Goal: Transaction & Acquisition: Book appointment/travel/reservation

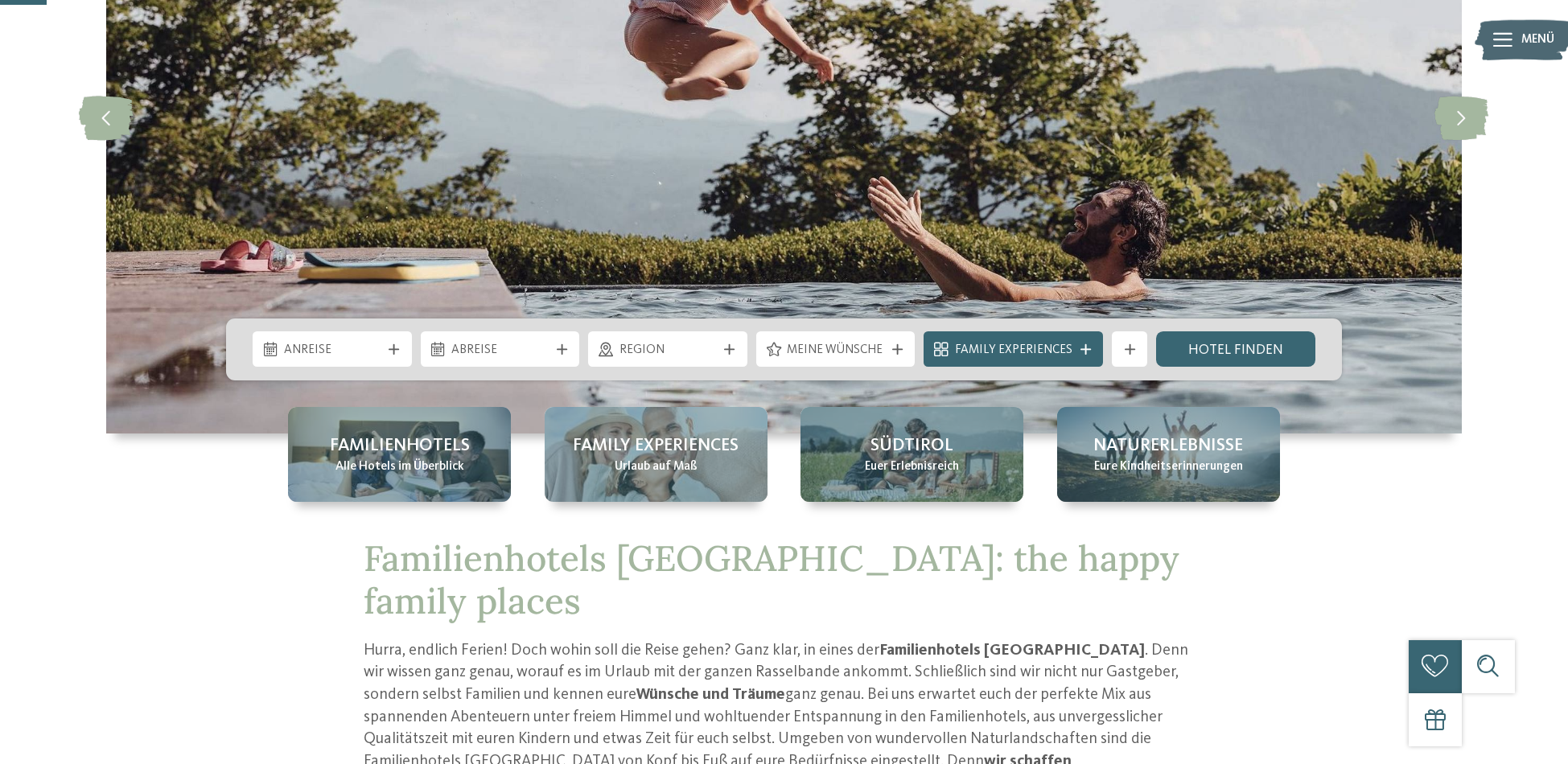
scroll to position [294, 0]
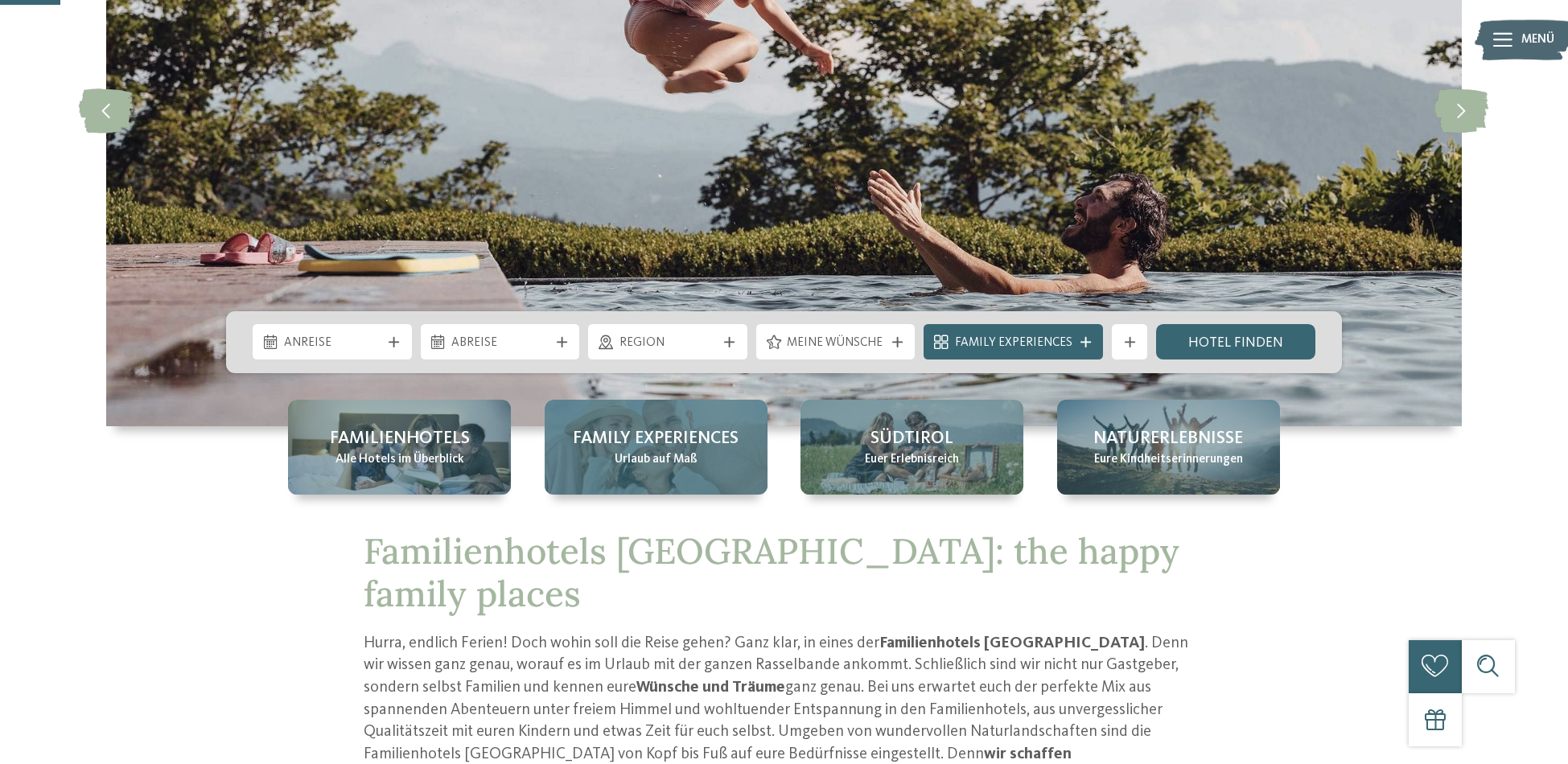
drag, startPoint x: 452, startPoint y: 463, endPoint x: 637, endPoint y: 453, distance: 185.3
click at [452, 463] on span "Alle Hotels im Überblick" at bounding box center [399, 460] width 129 height 17
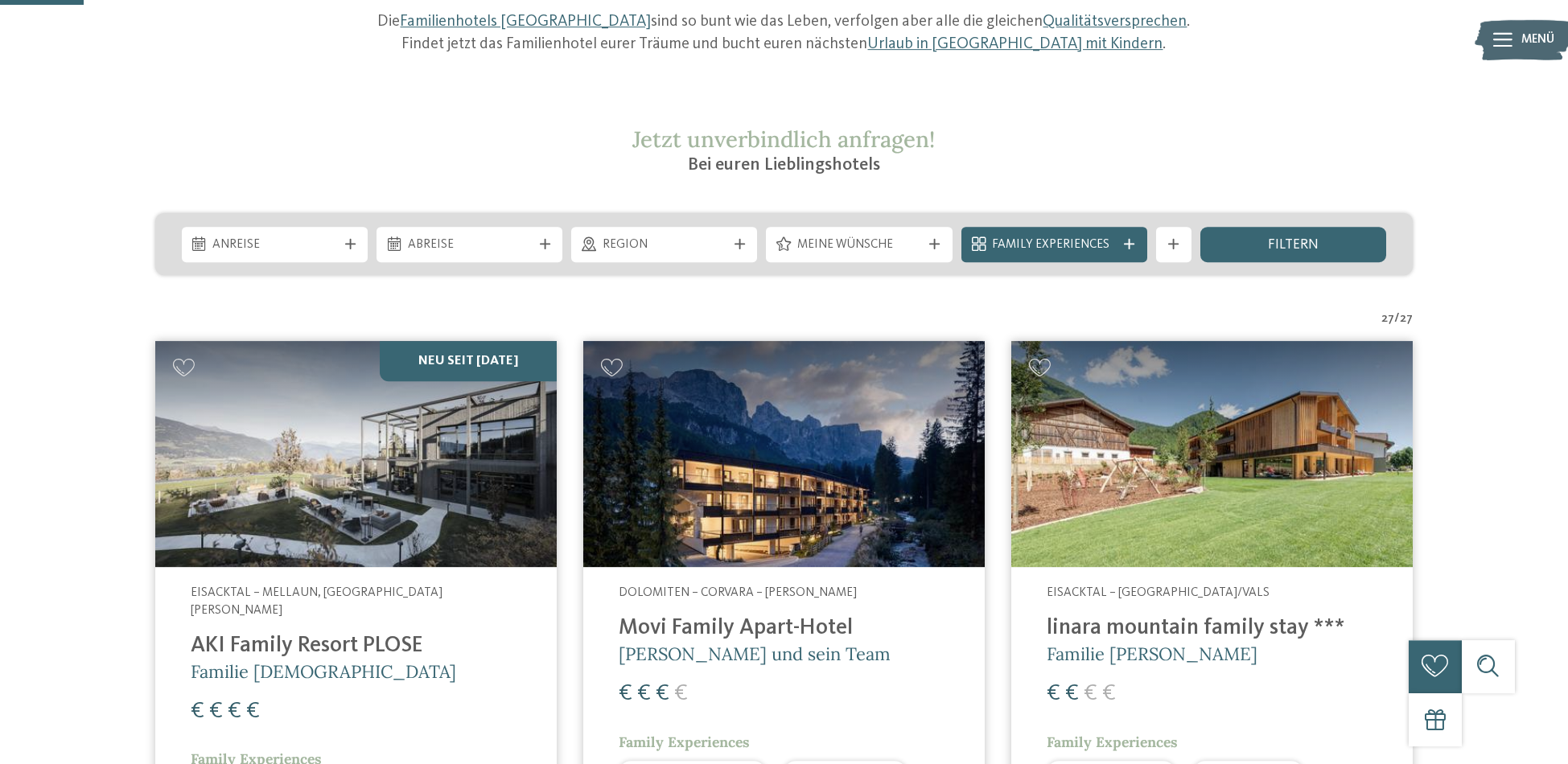
scroll to position [320, 0]
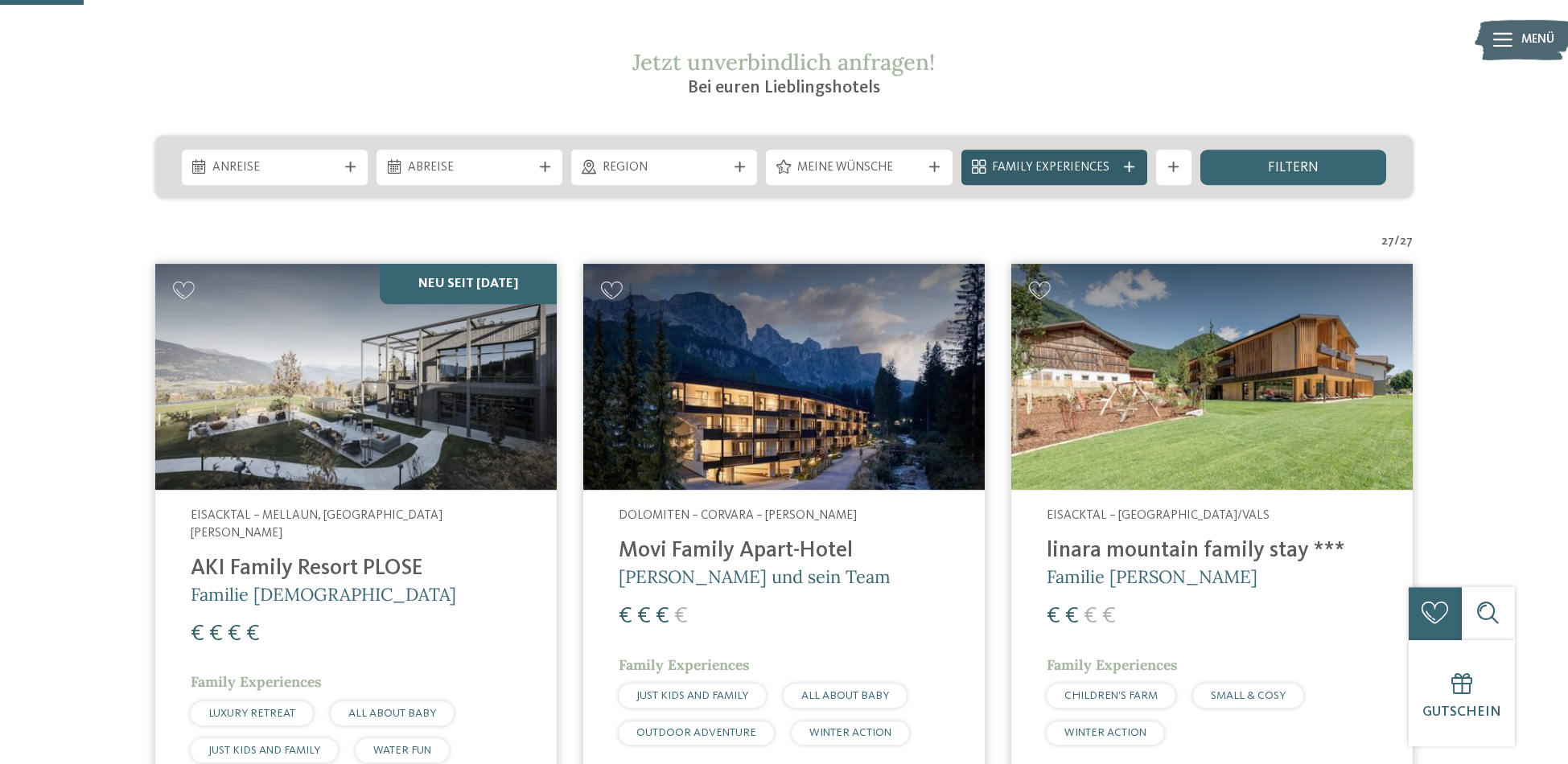
click at [1123, 171] on div at bounding box center [1130, 167] width 17 height 10
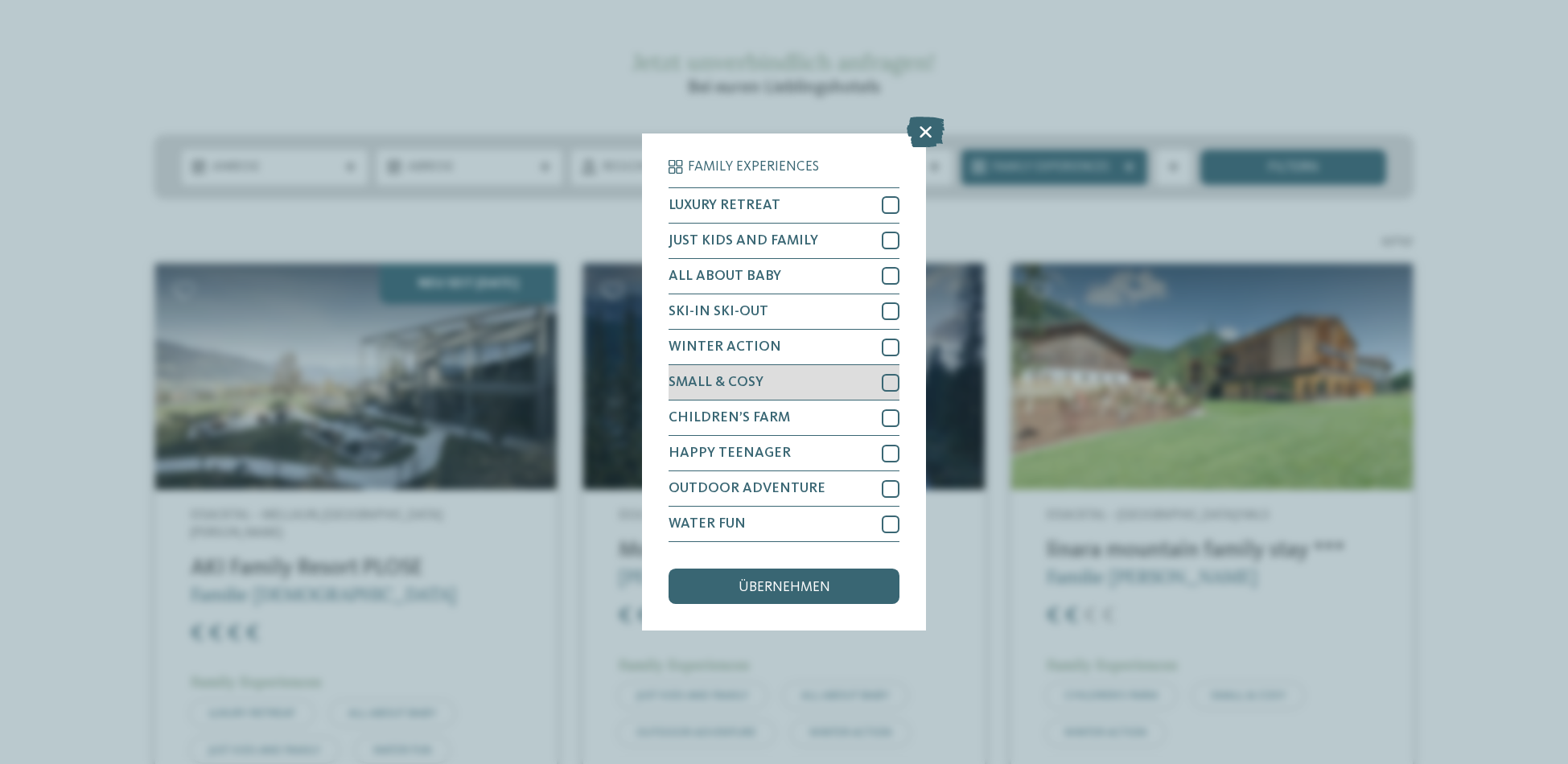
click at [889, 379] on div at bounding box center [890, 383] width 17 height 17
click at [821, 587] on span "übernehmen" at bounding box center [784, 588] width 92 height 15
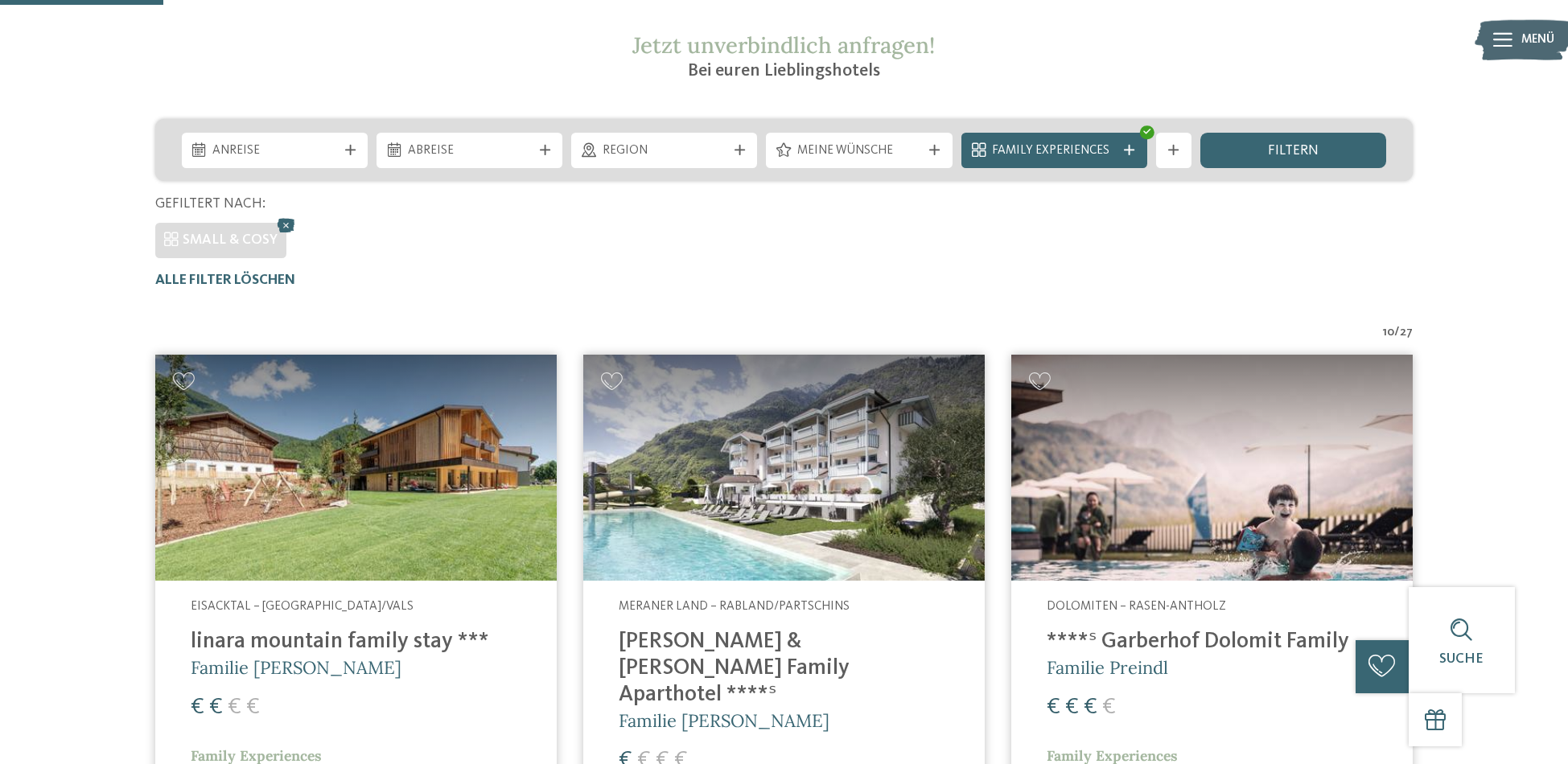
scroll to position [328, 0]
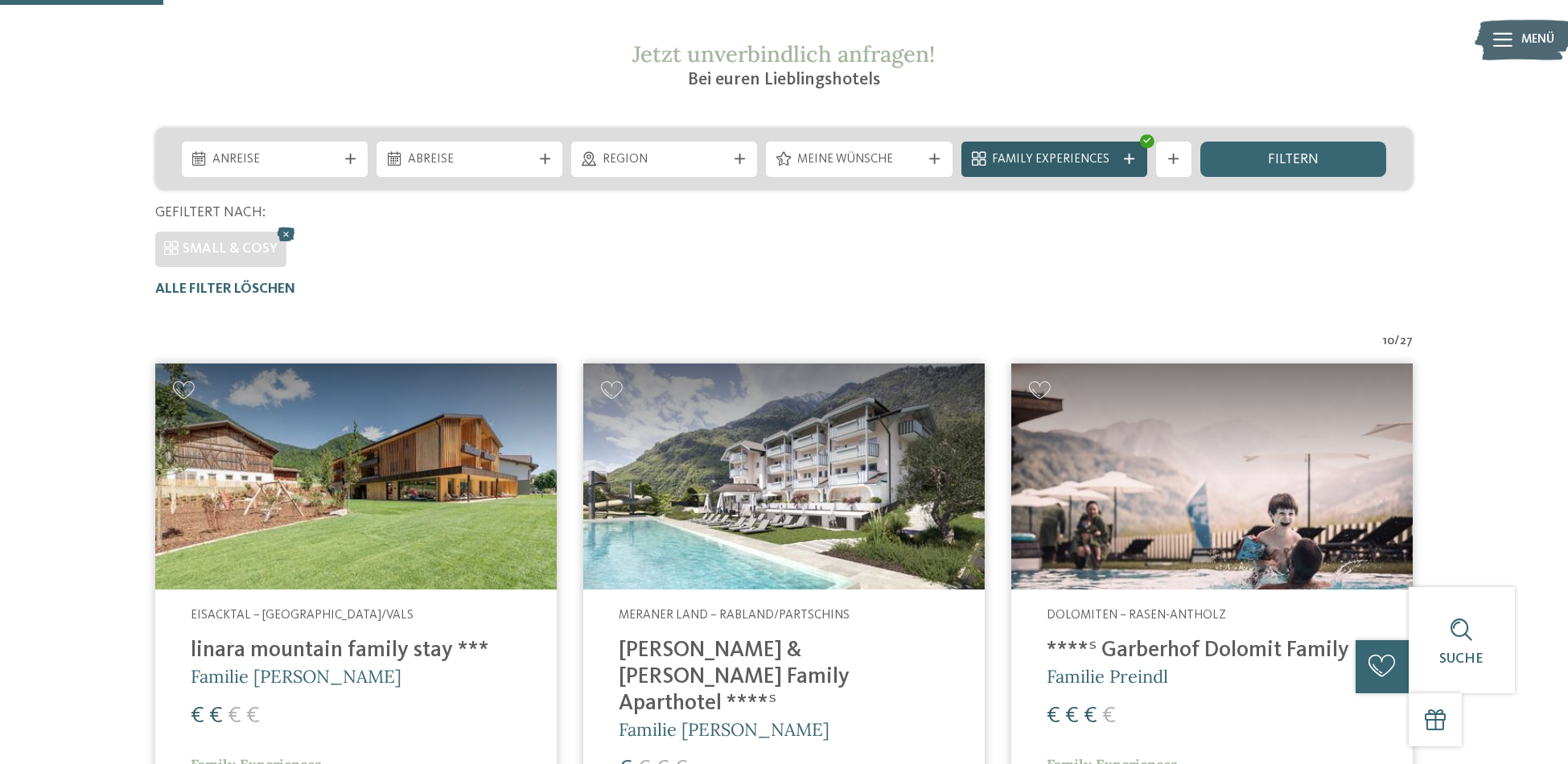
click at [1096, 157] on span "Family Experiences" at bounding box center [1054, 160] width 124 height 17
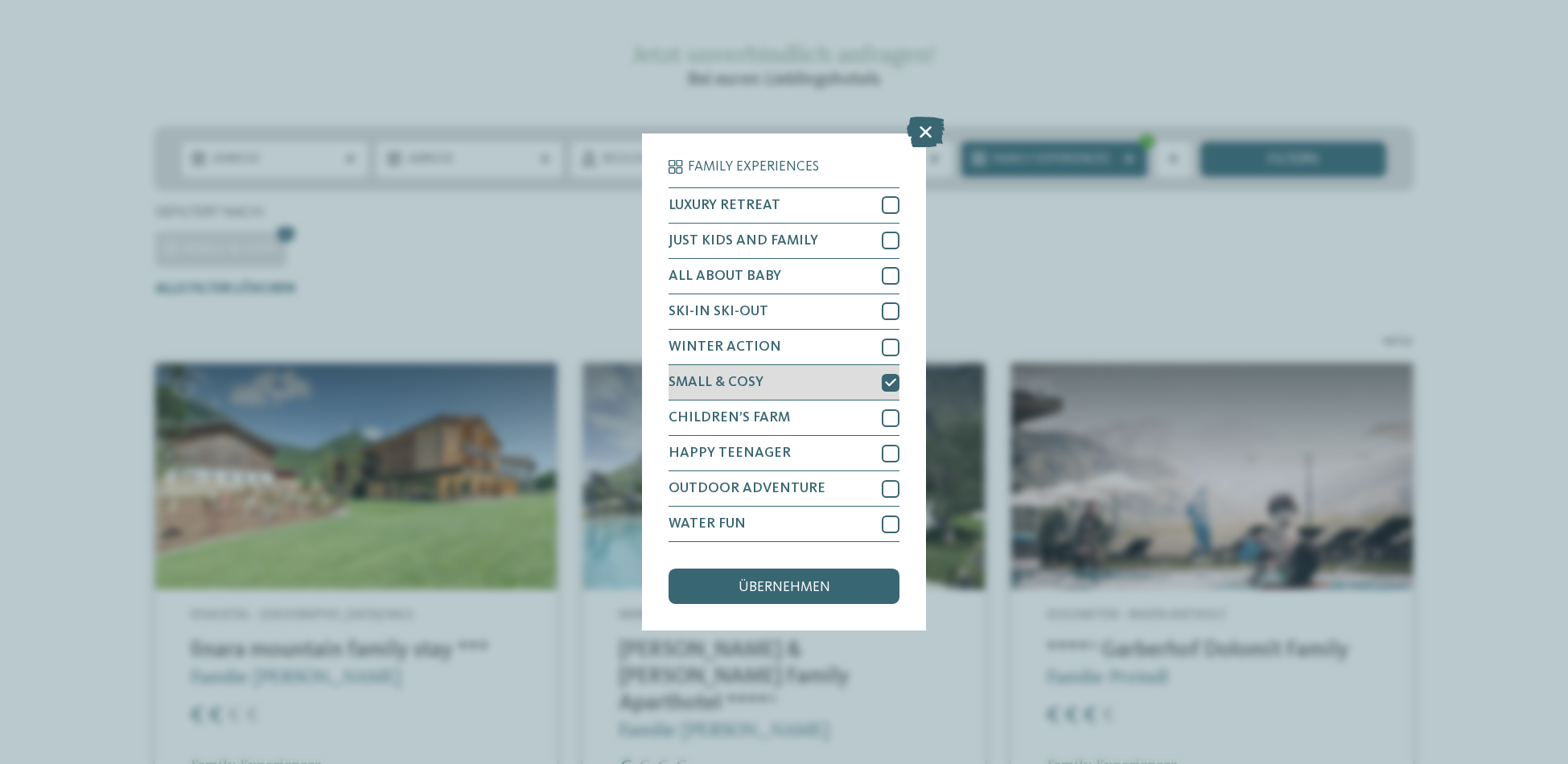
click at [889, 378] on icon at bounding box center [890, 383] width 11 height 10
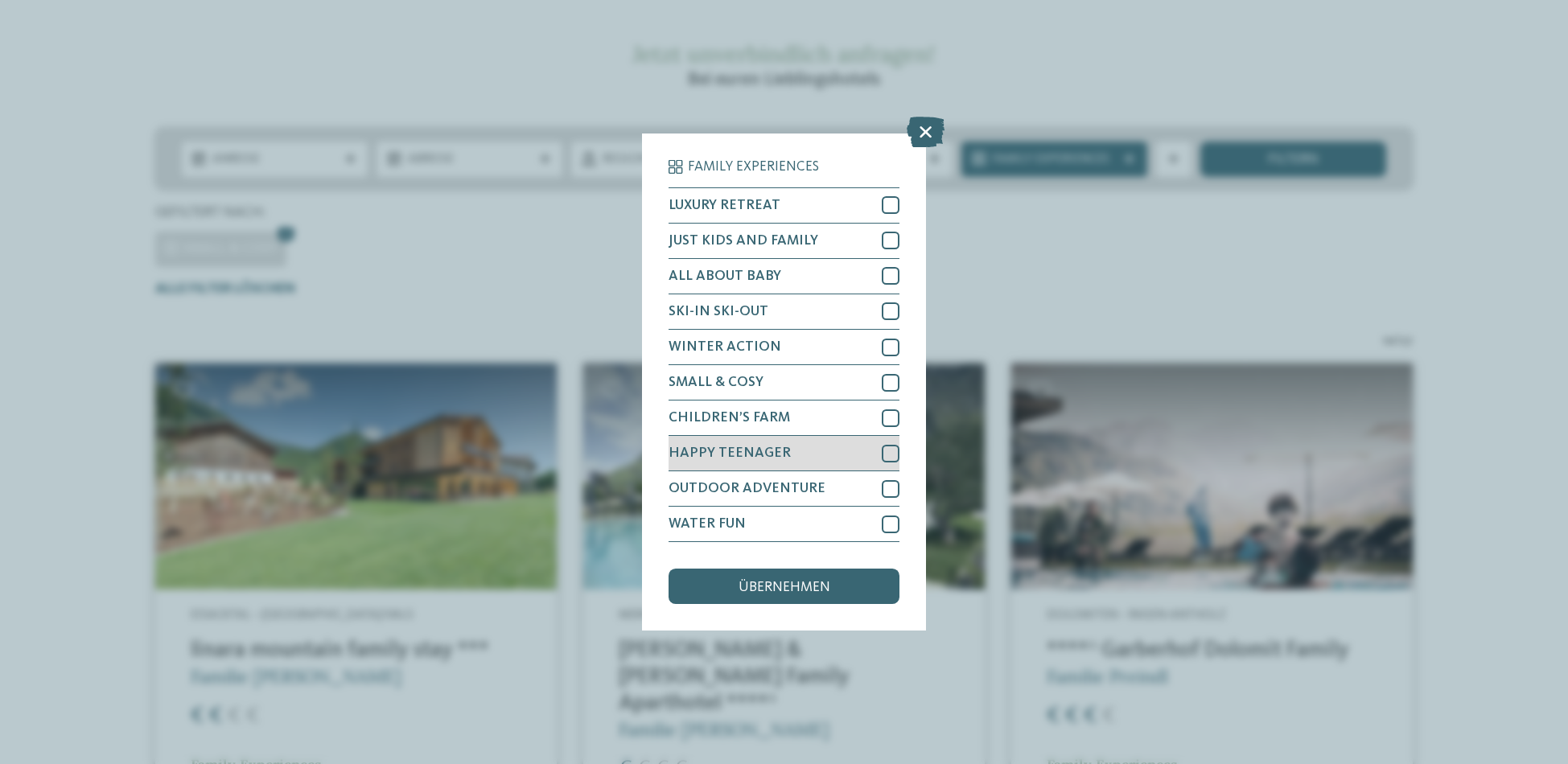
click at [889, 452] on div at bounding box center [890, 454] width 17 height 17
click at [798, 584] on span "übernehmen" at bounding box center [784, 588] width 92 height 15
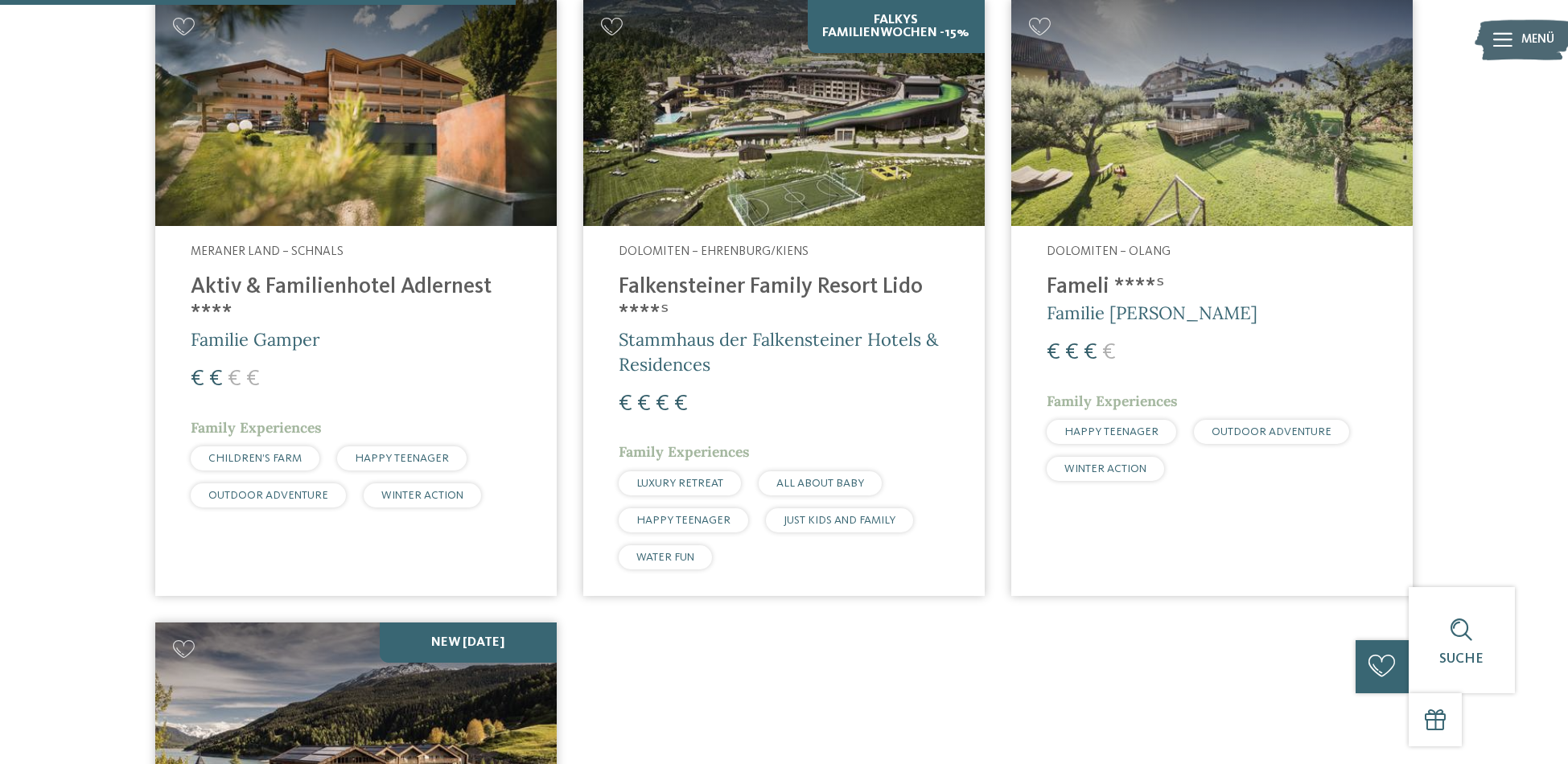
scroll to position [728, 0]
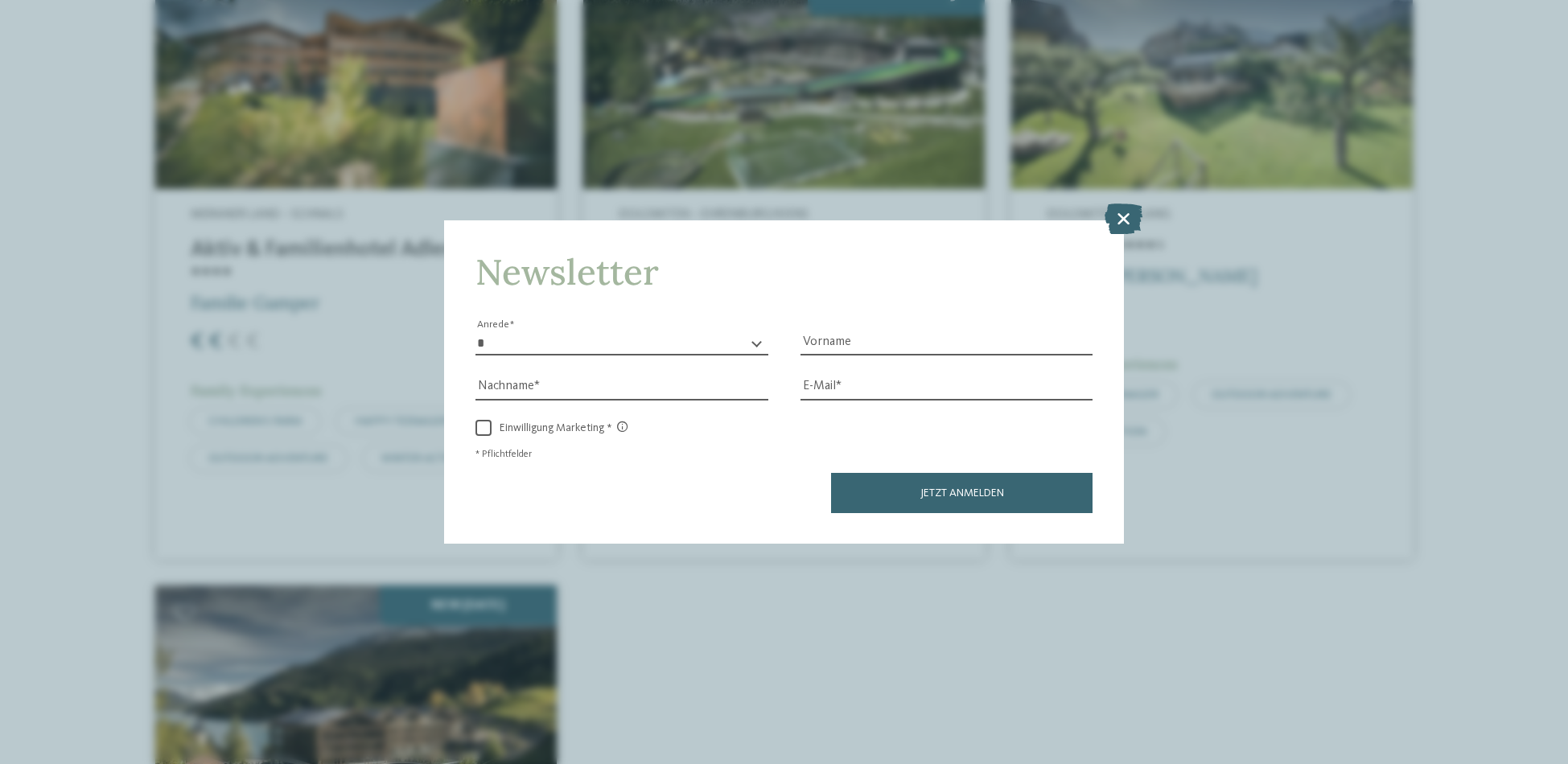
drag, startPoint x: 1132, startPoint y: 215, endPoint x: 1057, endPoint y: 222, distance: 75.3
click at [1131, 215] on icon at bounding box center [1124, 218] width 38 height 30
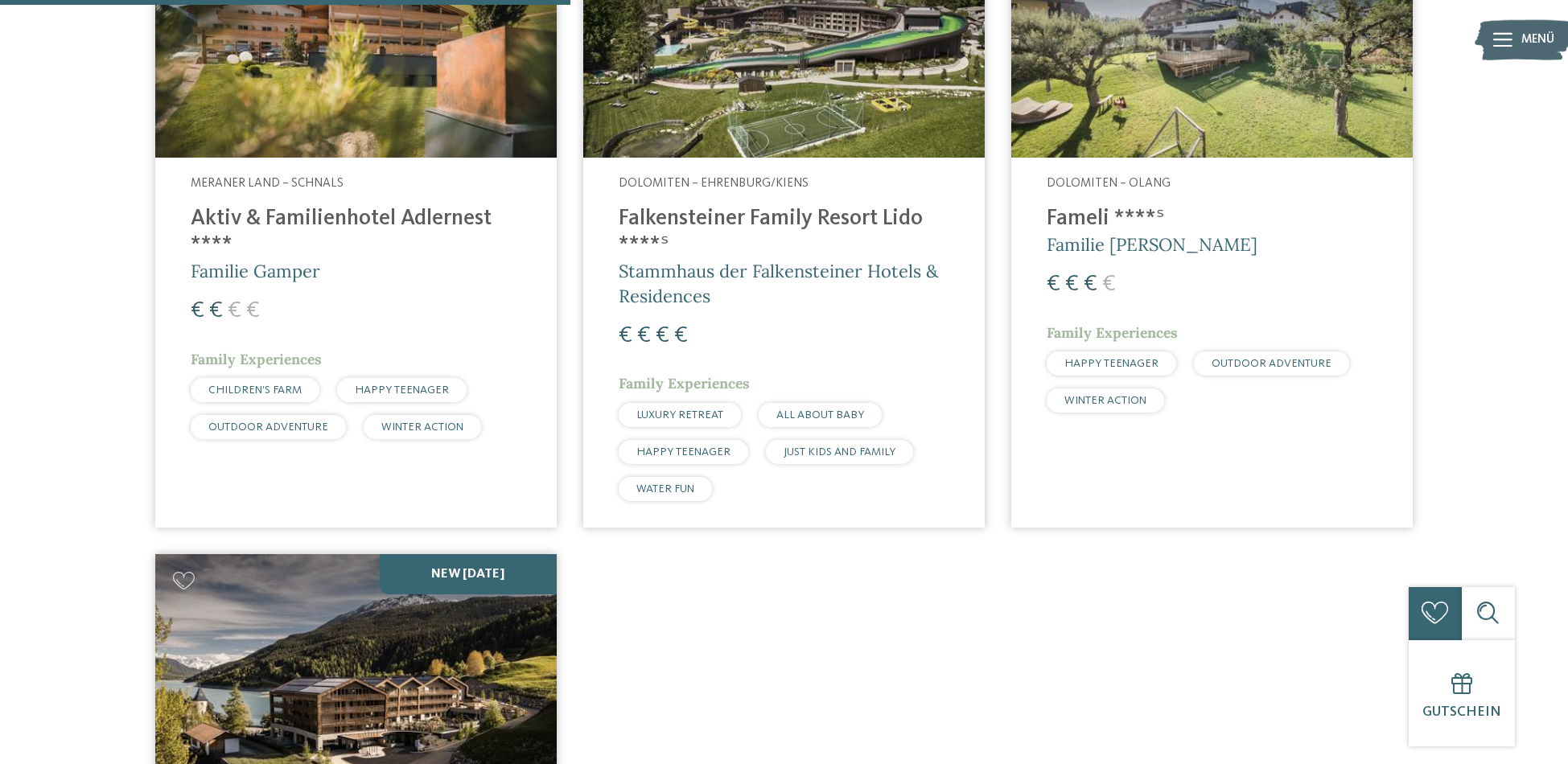
scroll to position [774, 0]
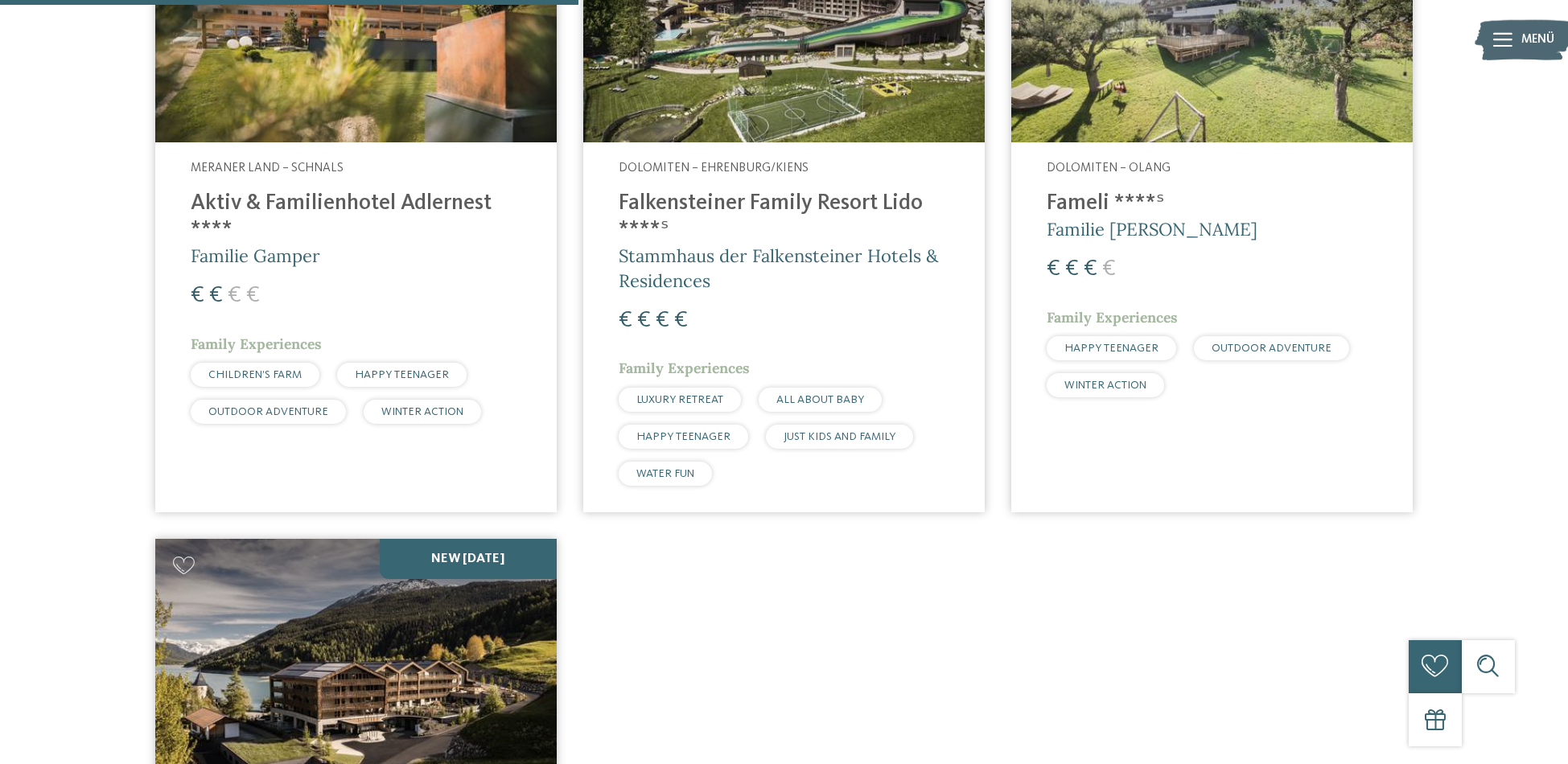
click at [309, 377] on div "CHILDREN’S FARM" at bounding box center [255, 375] width 129 height 24
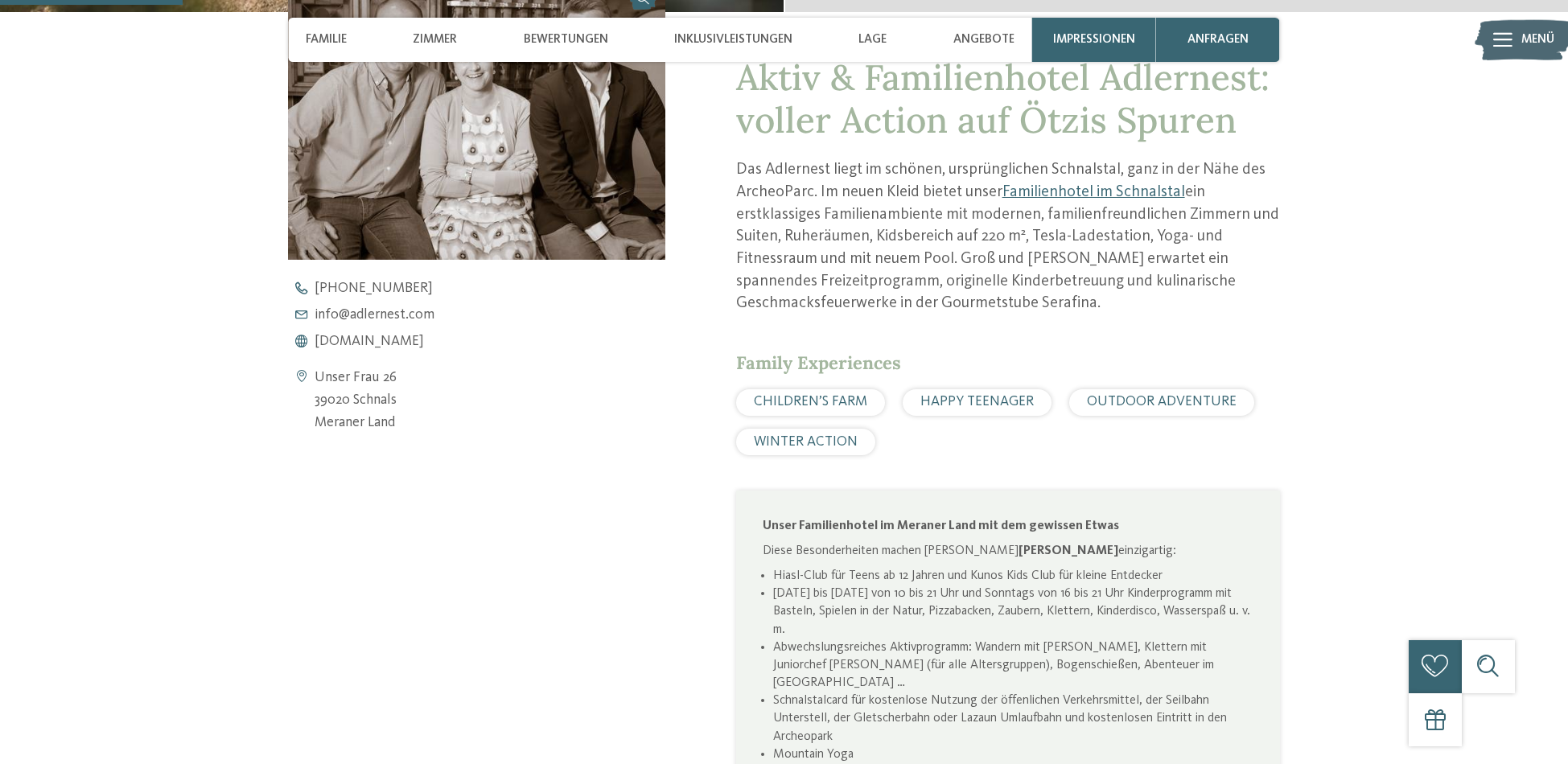
scroll to position [692, 0]
click at [808, 407] on span "CHILDREN’S FARM" at bounding box center [810, 402] width 113 height 14
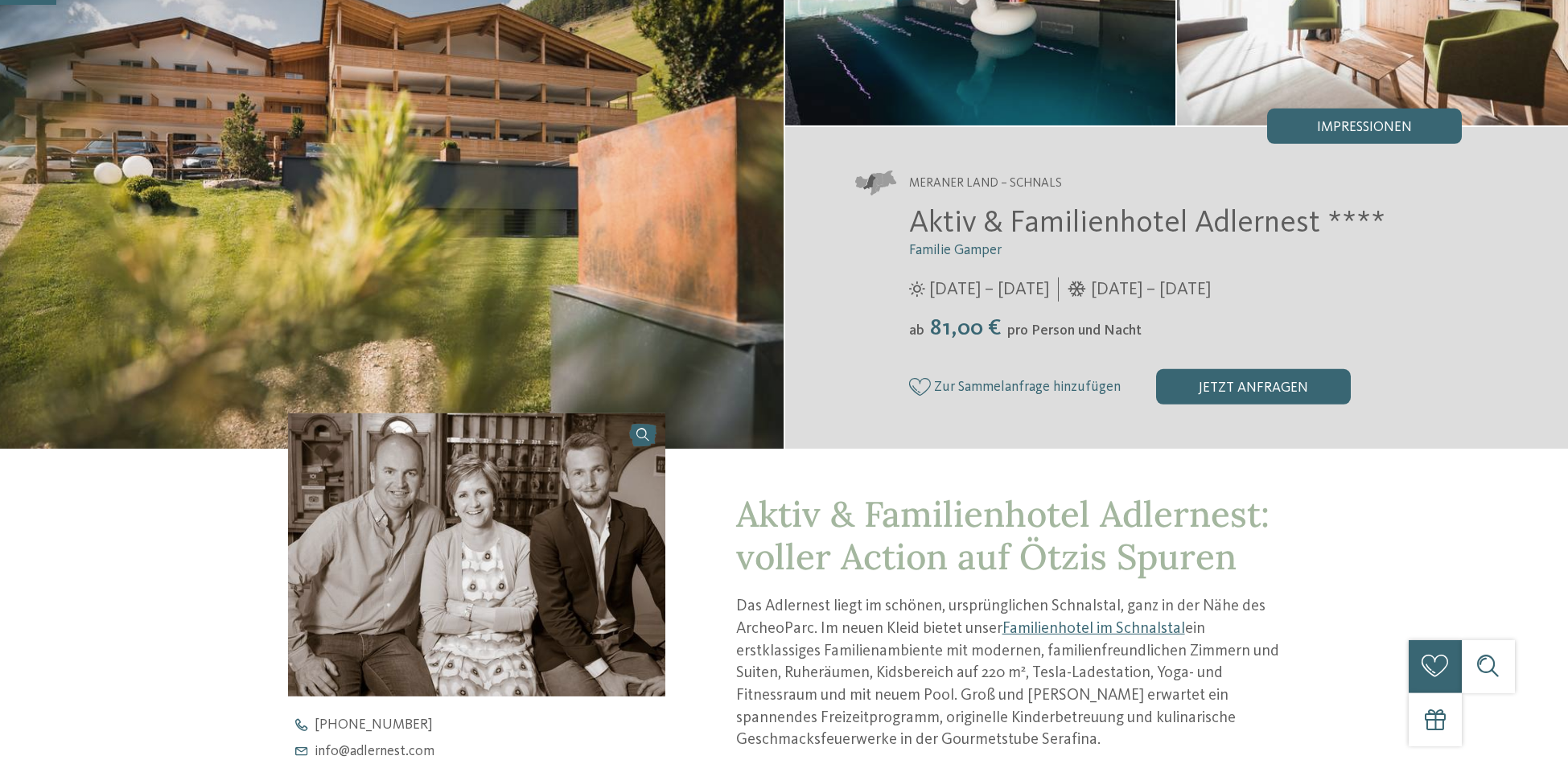
scroll to position [0, 0]
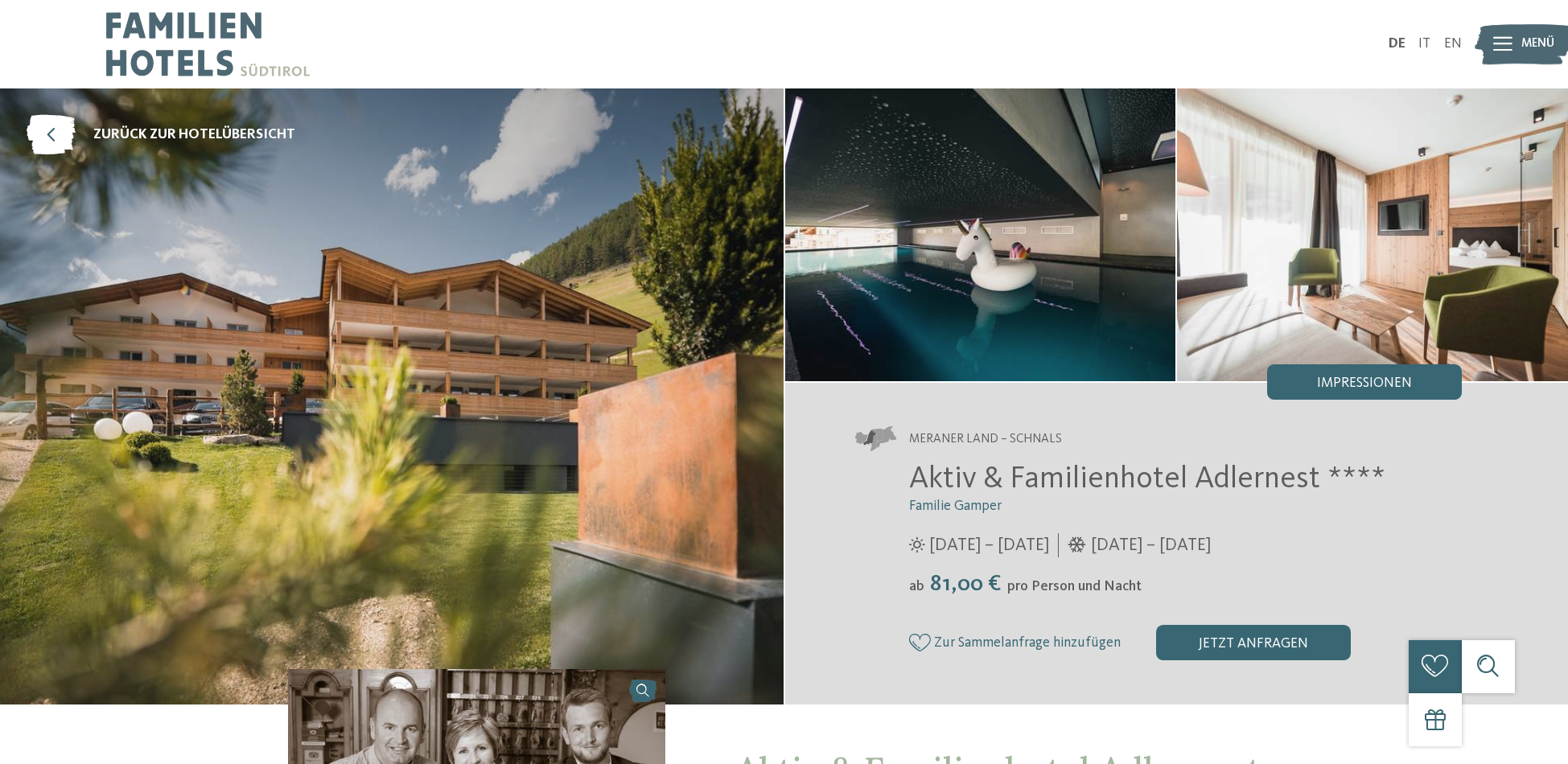
click at [1509, 43] on icon at bounding box center [1503, 44] width 19 height 15
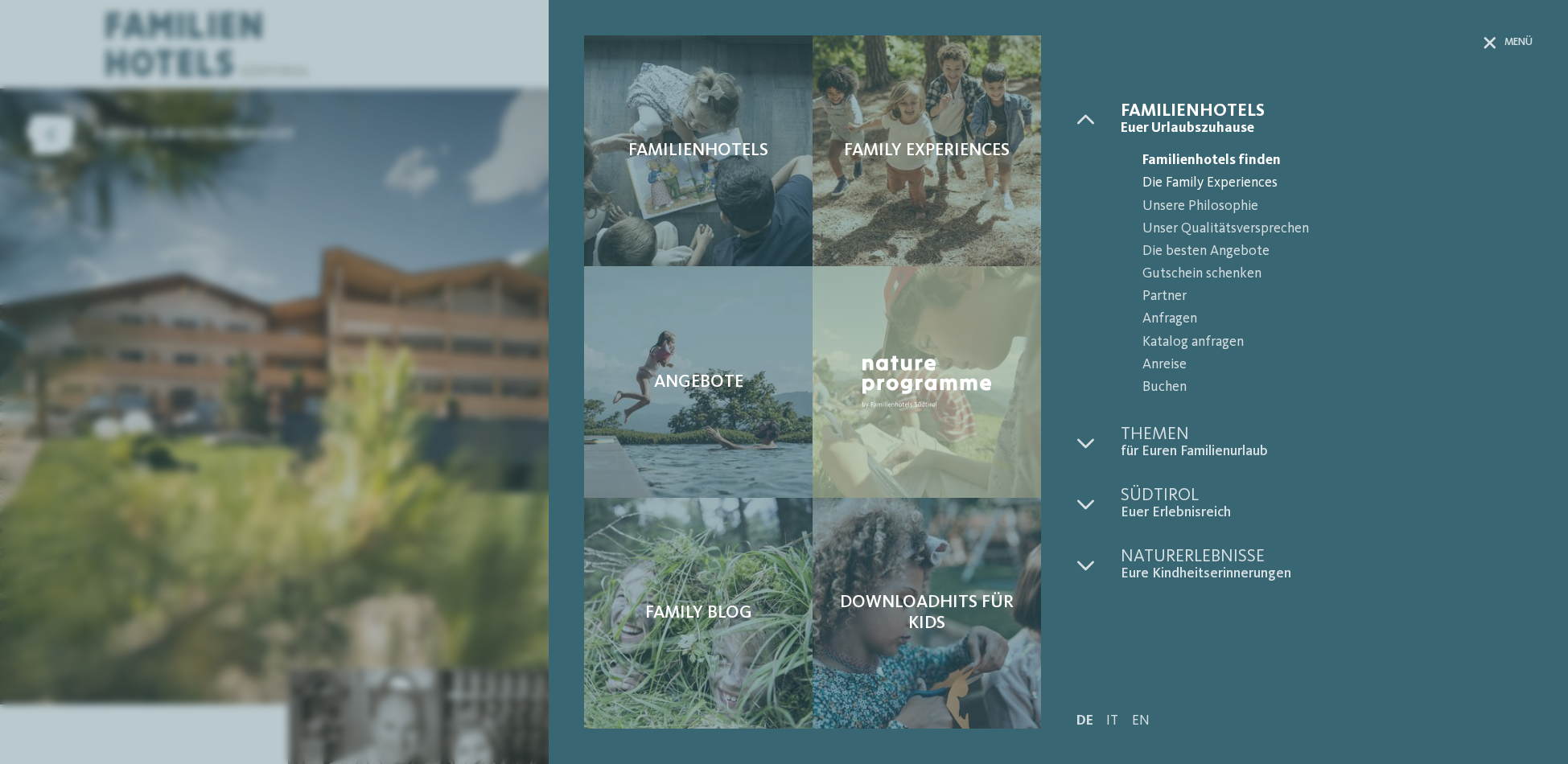
click at [1221, 184] on span "Die Family Experiences" at bounding box center [1337, 183] width 390 height 22
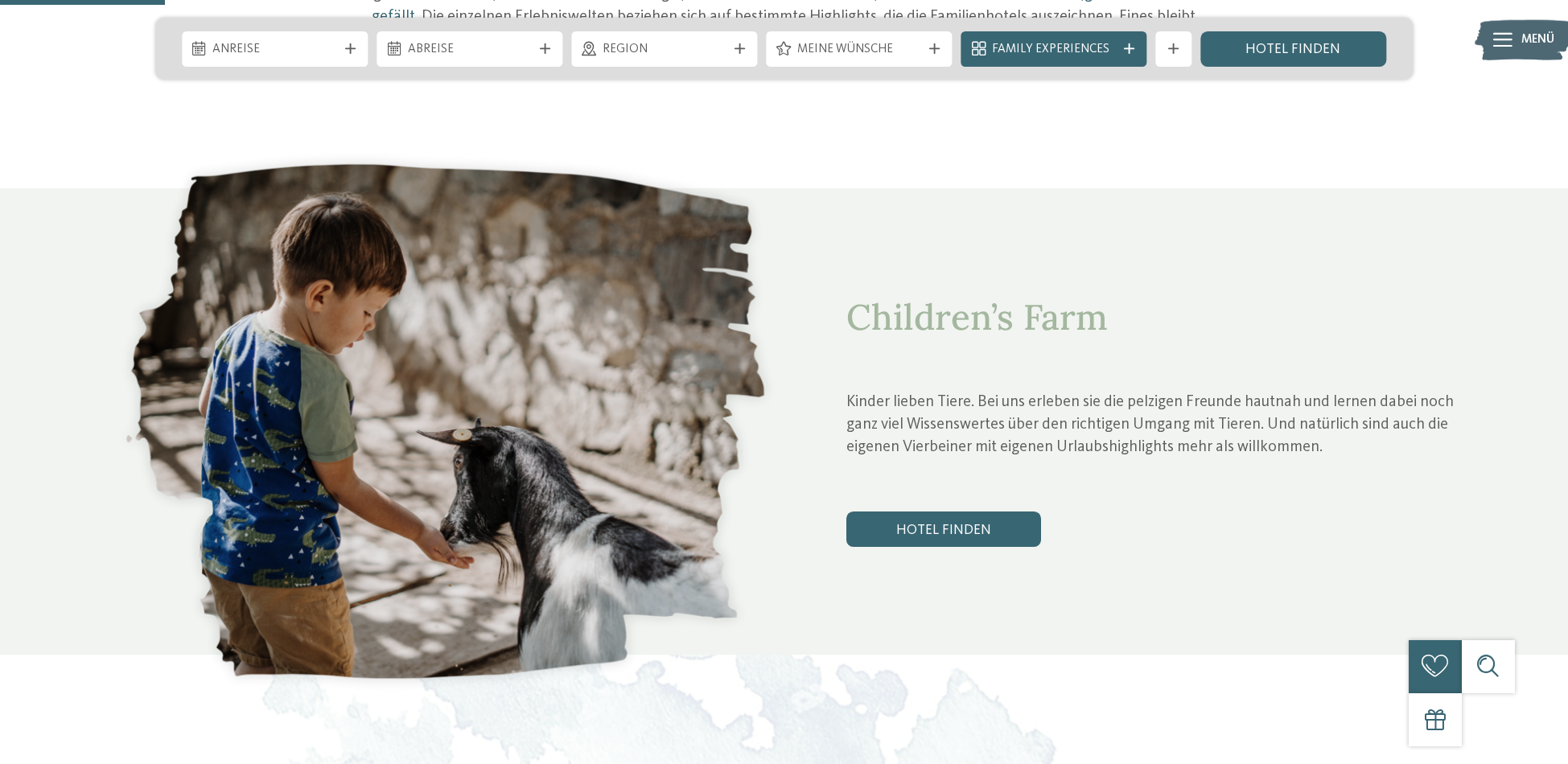
scroll to position [845, 0]
drag, startPoint x: 962, startPoint y: 505, endPoint x: 1036, endPoint y: 496, distance: 74.5
click at [962, 513] on link "Hotel finden" at bounding box center [943, 530] width 194 height 35
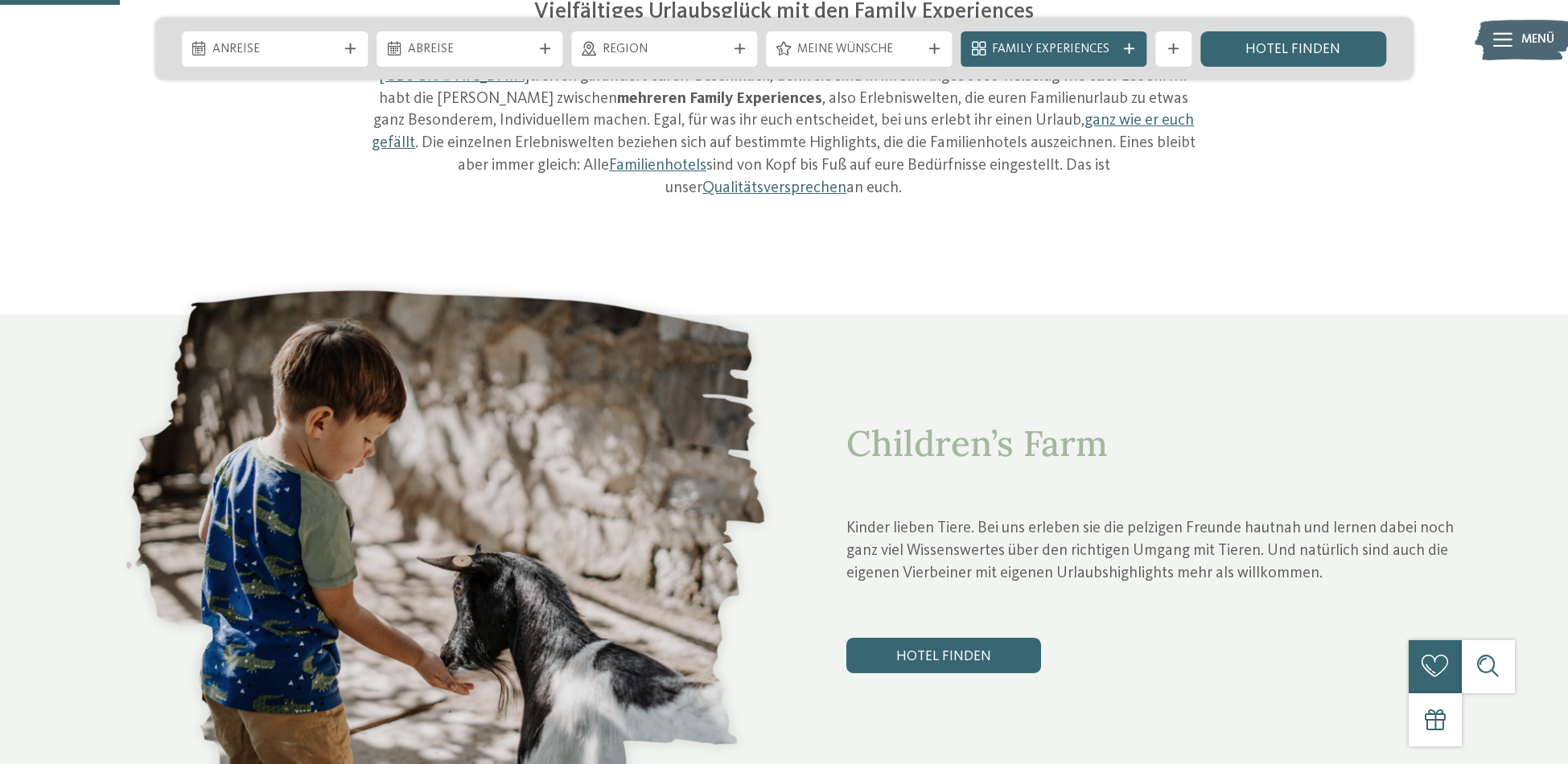
scroll to position [802, 0]
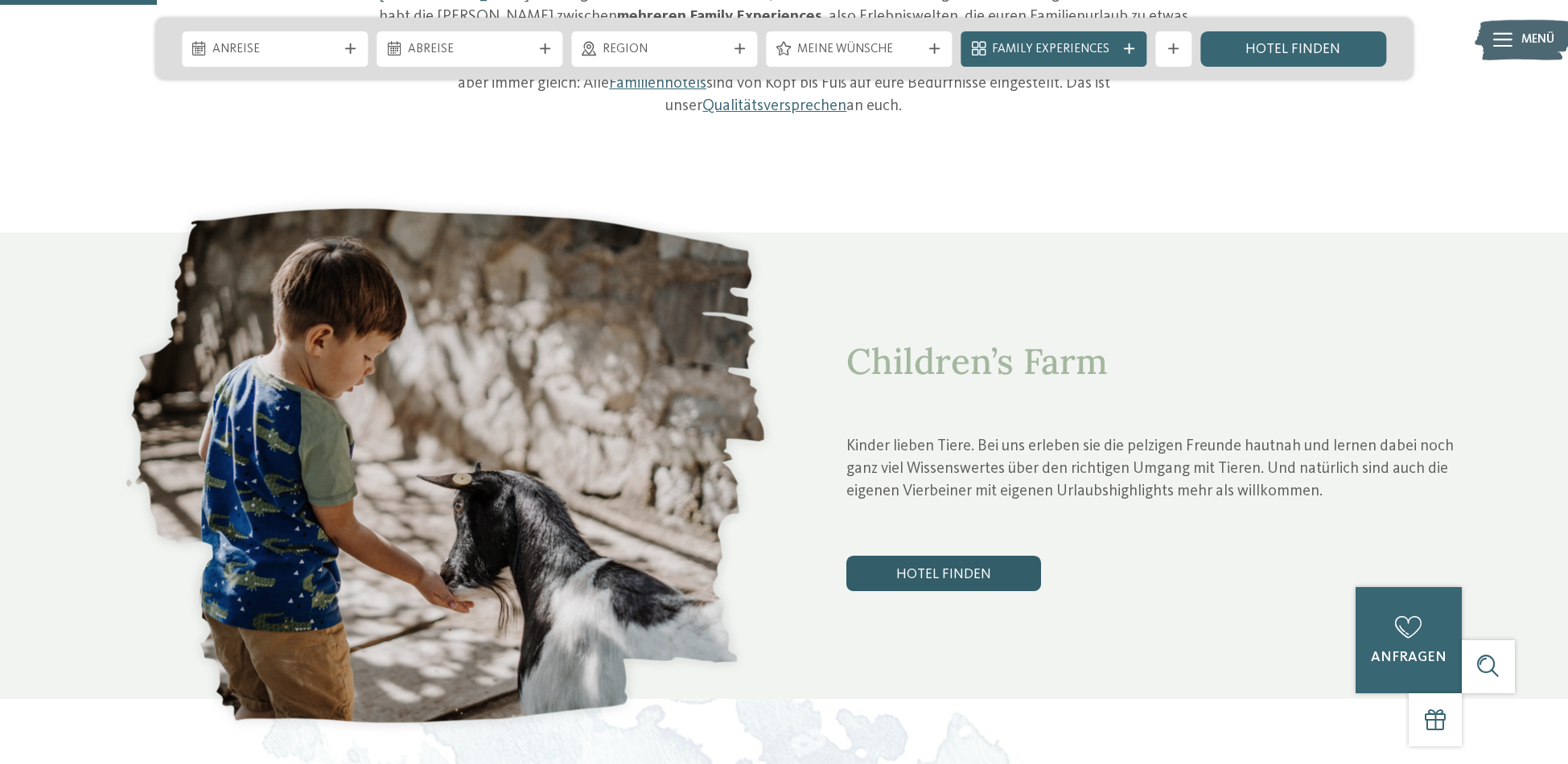
click at [971, 556] on link "Hotel finden" at bounding box center [943, 573] width 194 height 35
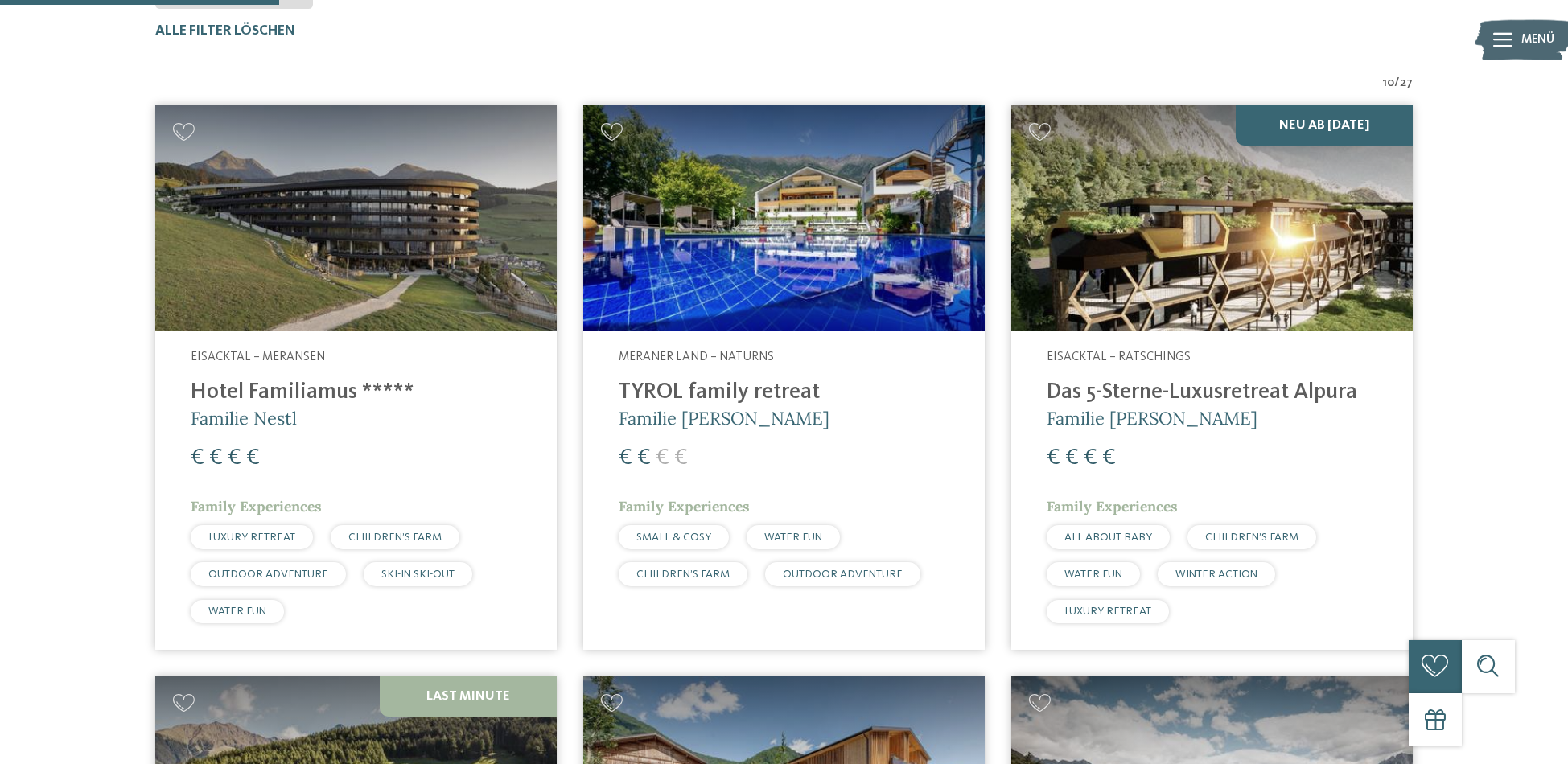
scroll to position [589, 0]
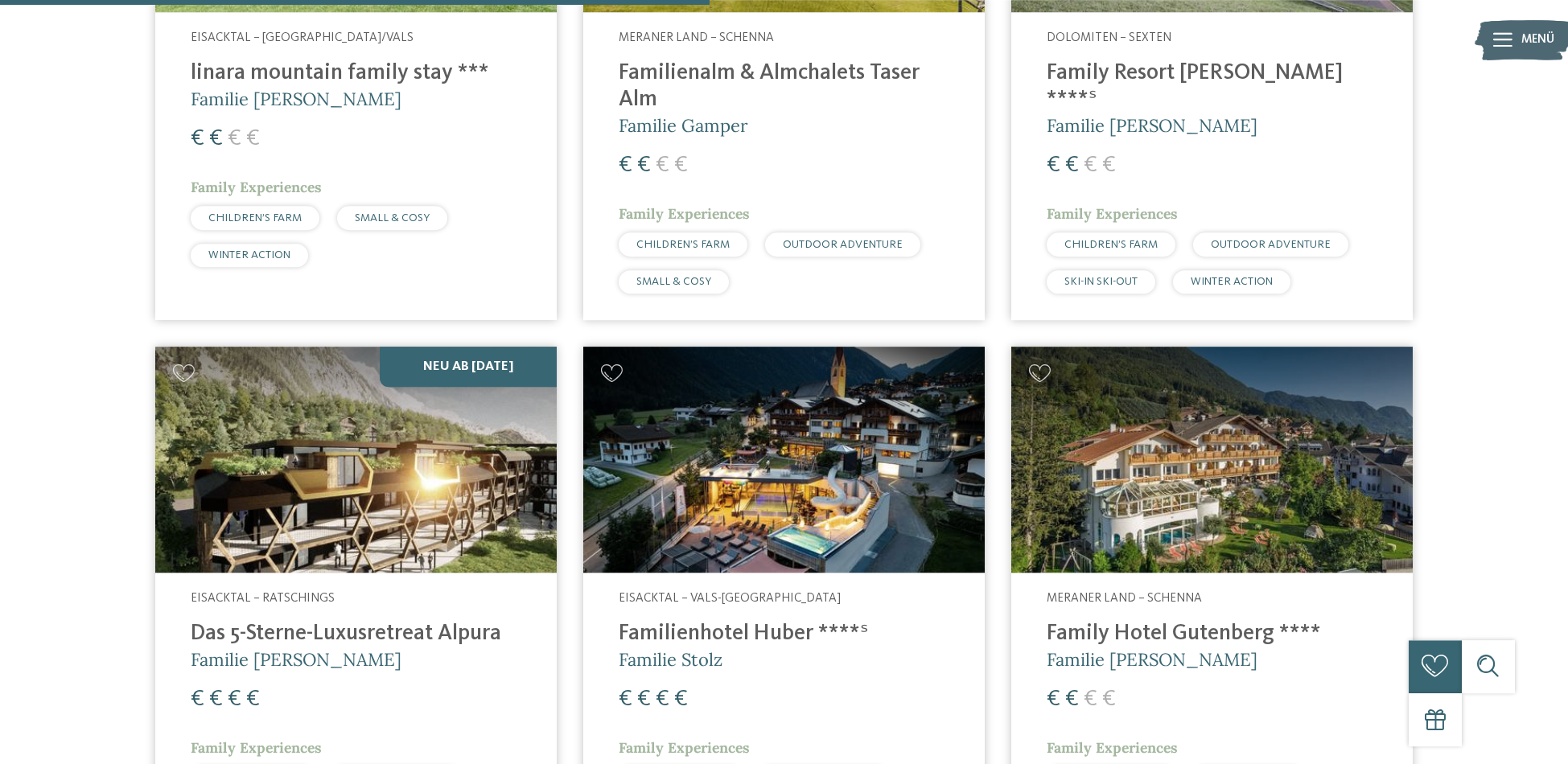
scroll to position [1410, 0]
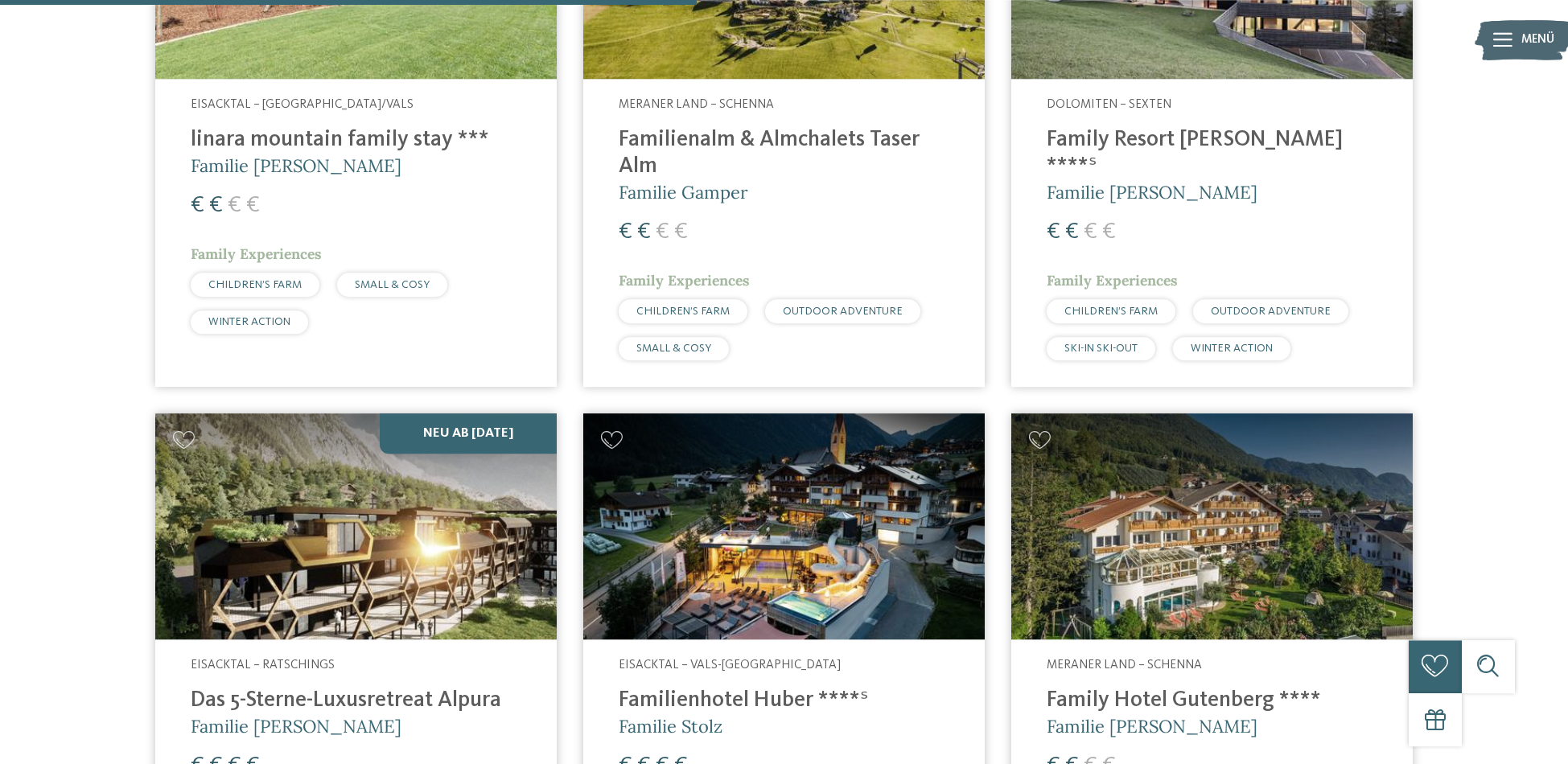
click at [1170, 135] on h4 "Family Resort Rainer ****ˢ" at bounding box center [1212, 153] width 331 height 53
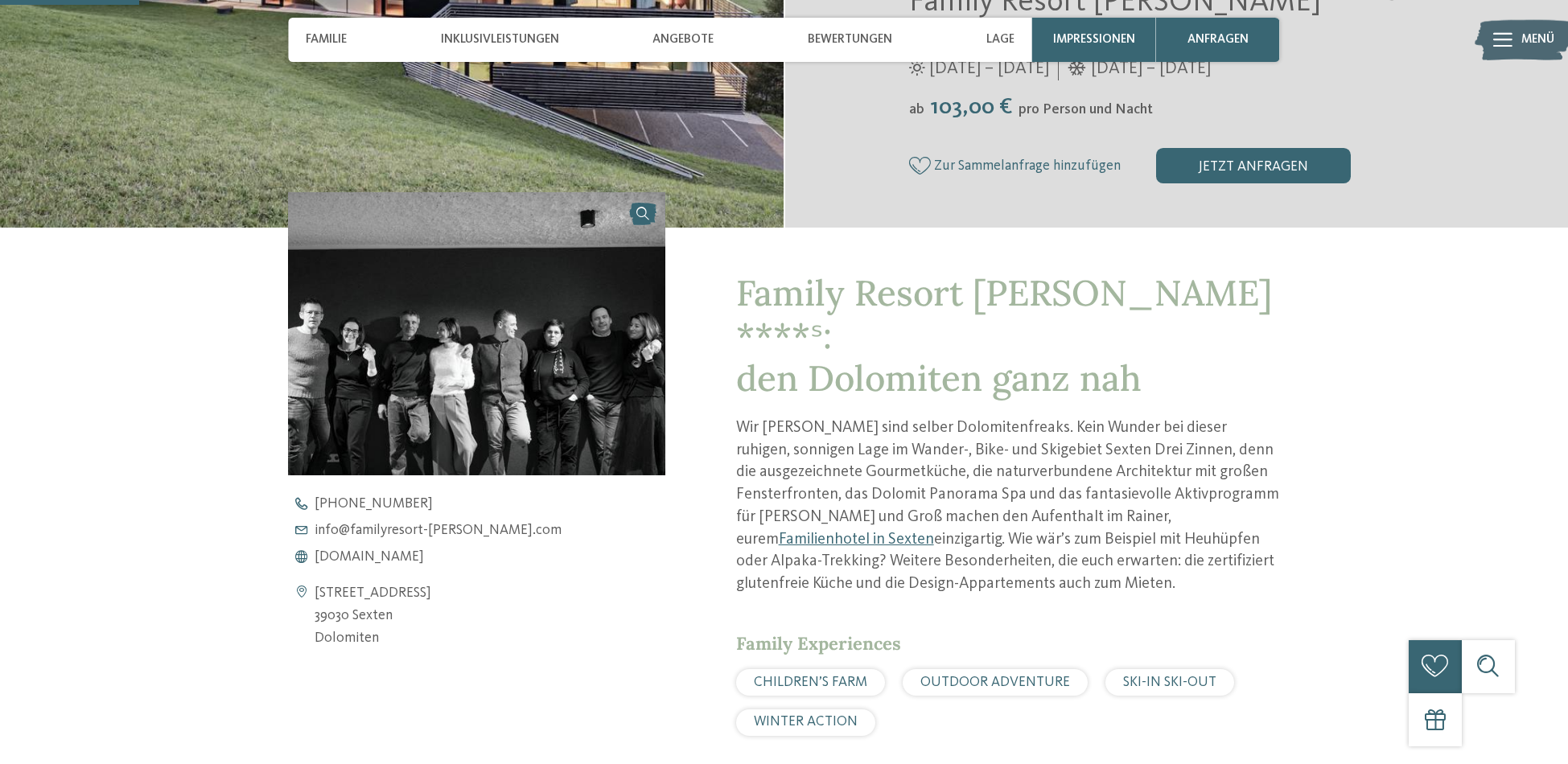
scroll to position [477, 0]
drag, startPoint x: 366, startPoint y: 552, endPoint x: 466, endPoint y: 551, distance: 100.0
click at [366, 552] on span "www.familyresort-rainer.com" at bounding box center [369, 557] width 110 height 15
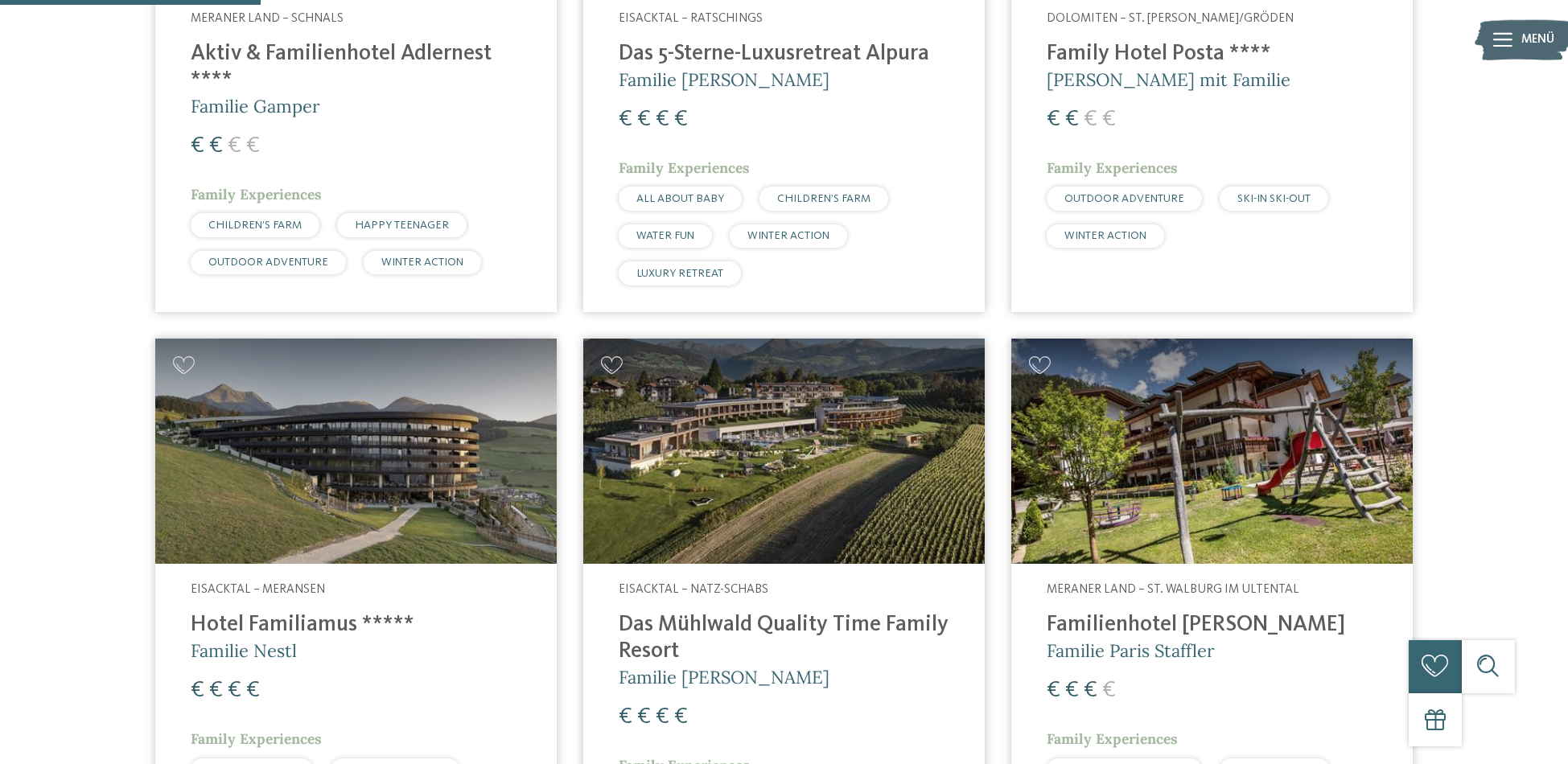
scroll to position [999, 0]
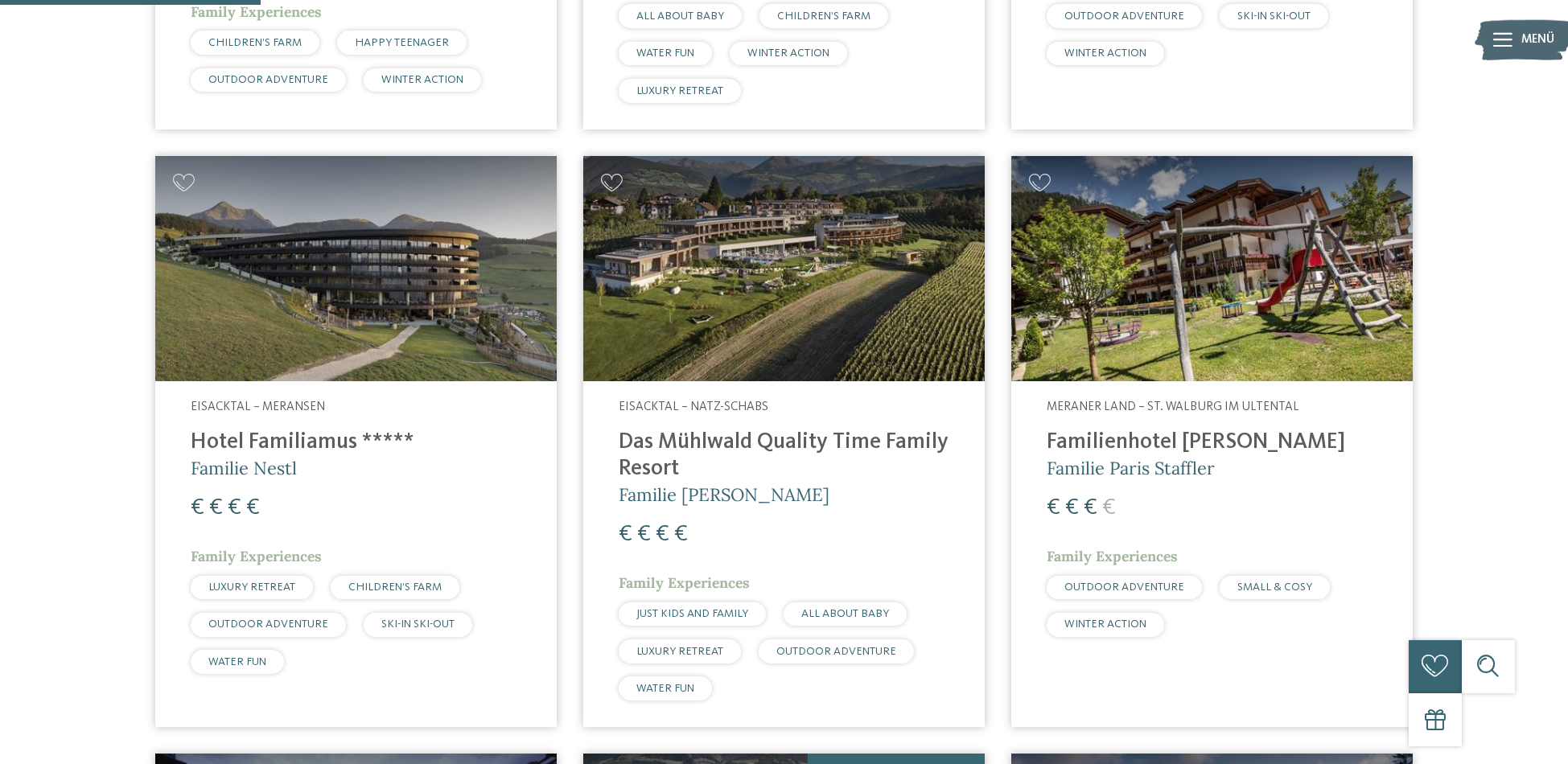
click at [846, 439] on h4 "Das Mühlwald Quality Time Family Resort" at bounding box center [784, 455] width 331 height 53
drag, startPoint x: 270, startPoint y: 444, endPoint x: 525, endPoint y: 482, distance: 257.8
click at [270, 444] on h4 "Hotel Familiamus *****" at bounding box center [356, 442] width 331 height 27
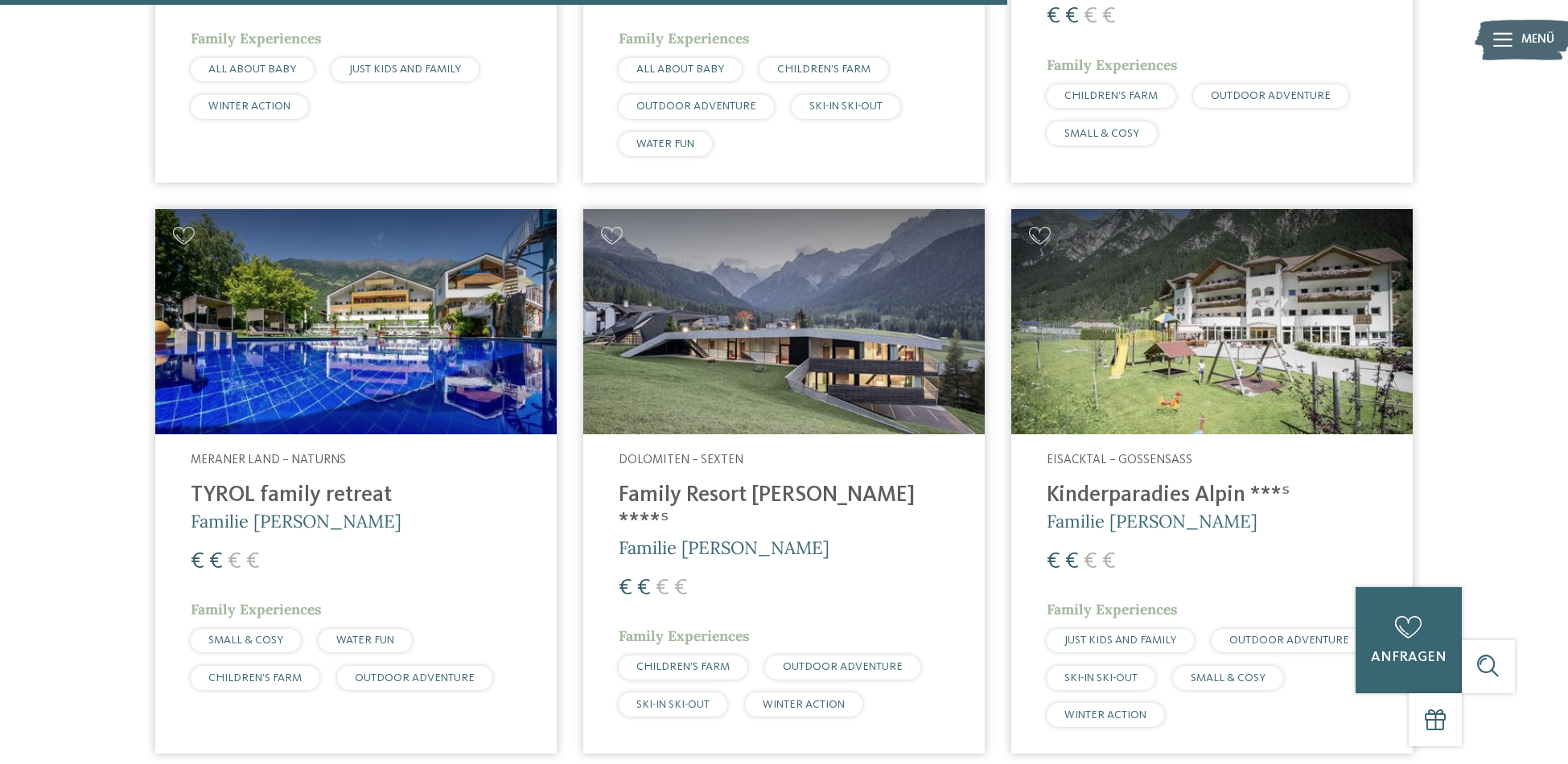
scroll to position [3865, 0]
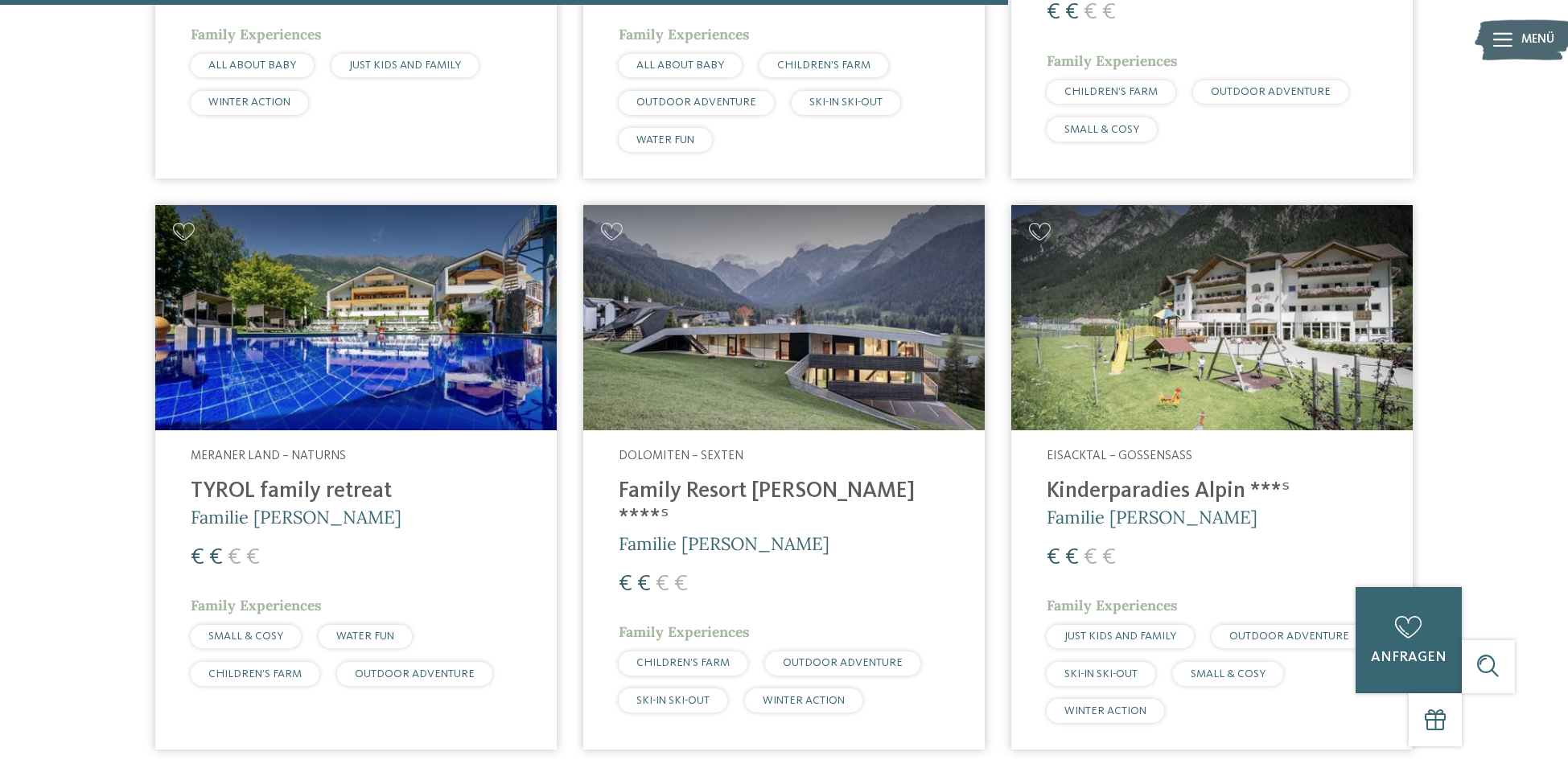
click at [298, 479] on h4 "TYROL family retreat" at bounding box center [356, 492] width 331 height 27
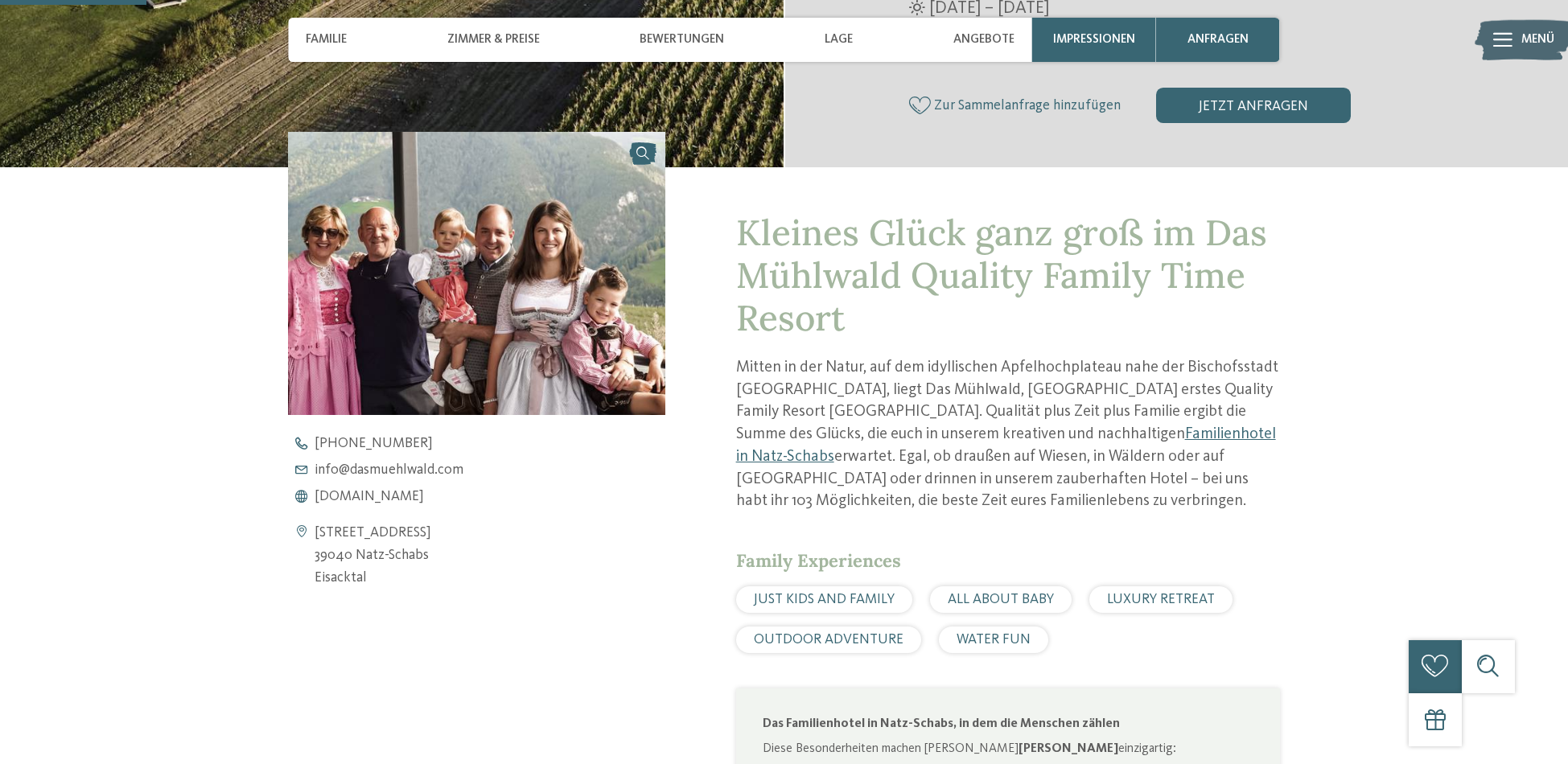
scroll to position [570, 0]
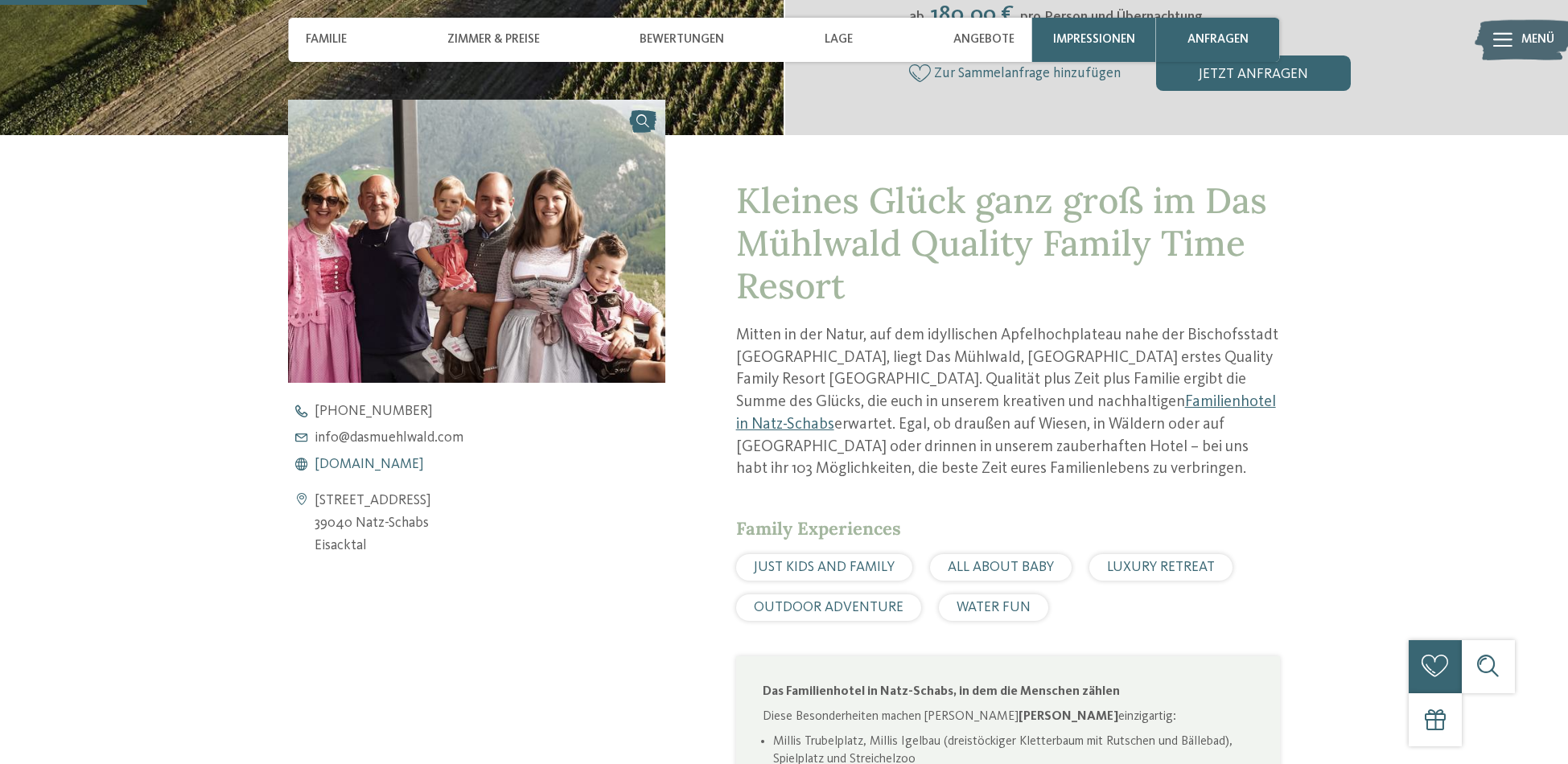
click at [399, 469] on span "www.dasmuehlwald.com" at bounding box center [369, 465] width 110 height 15
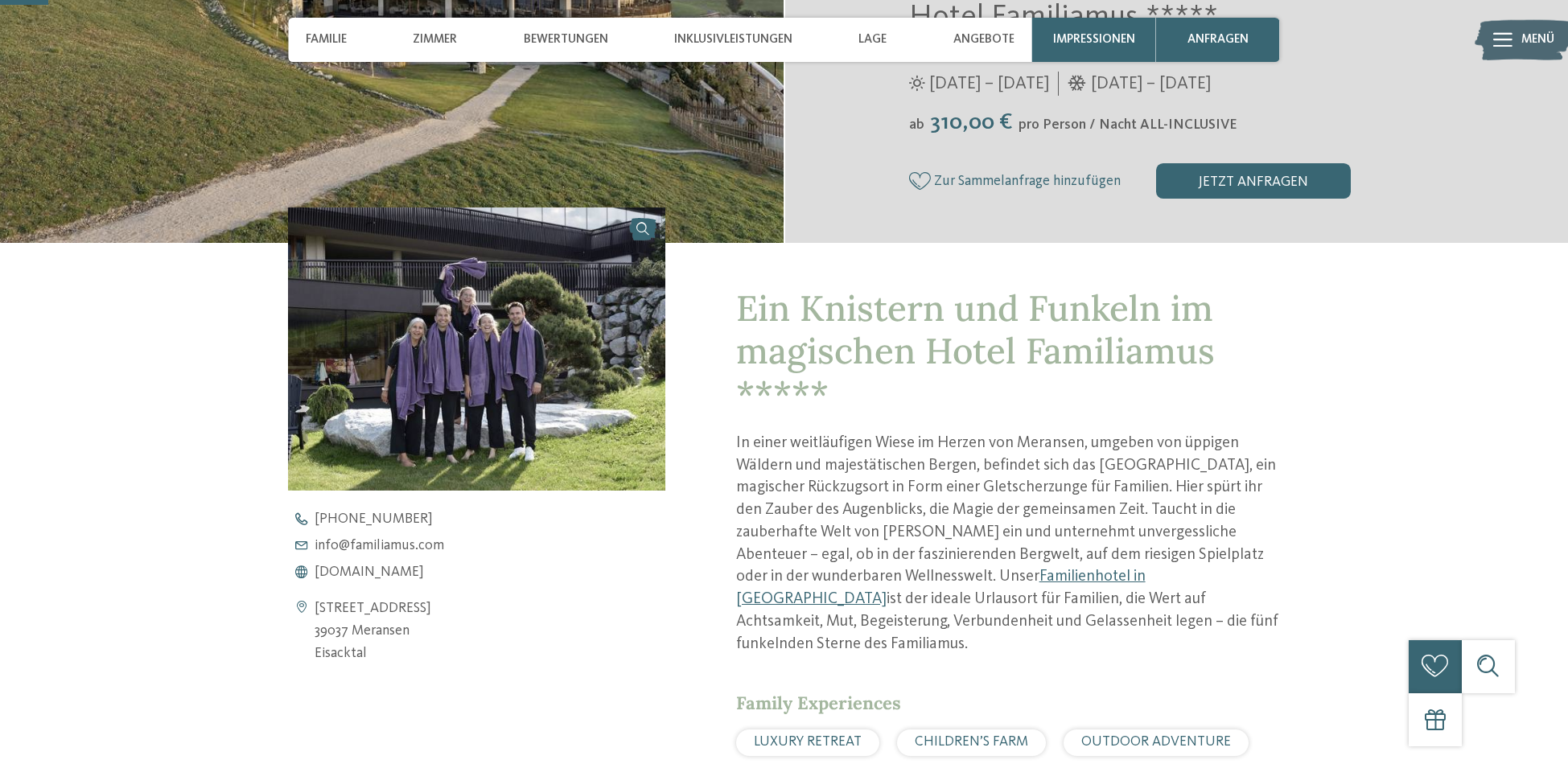
scroll to position [633, 0]
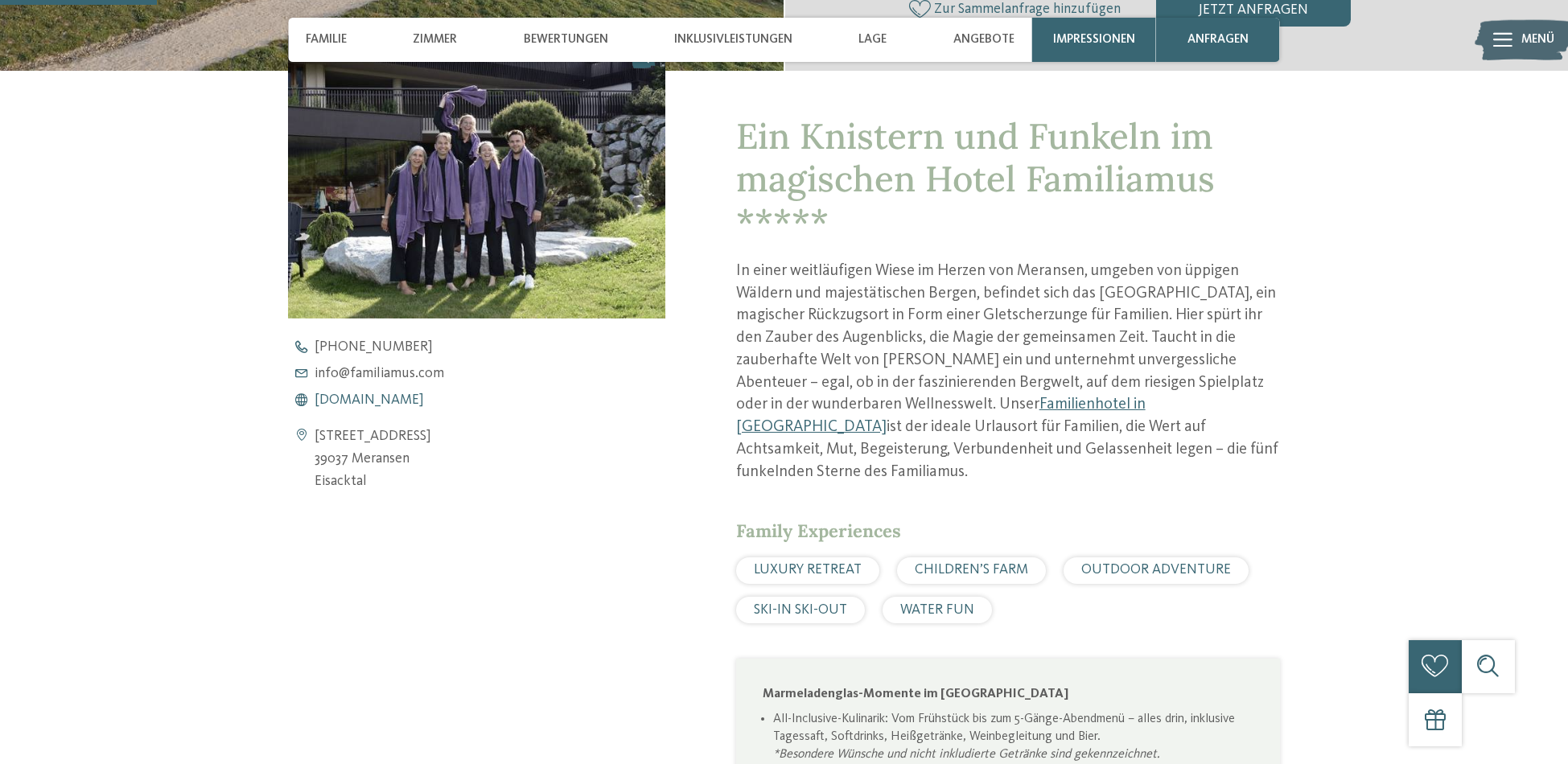
click at [359, 395] on span "www.familiamus.com" at bounding box center [369, 400] width 110 height 15
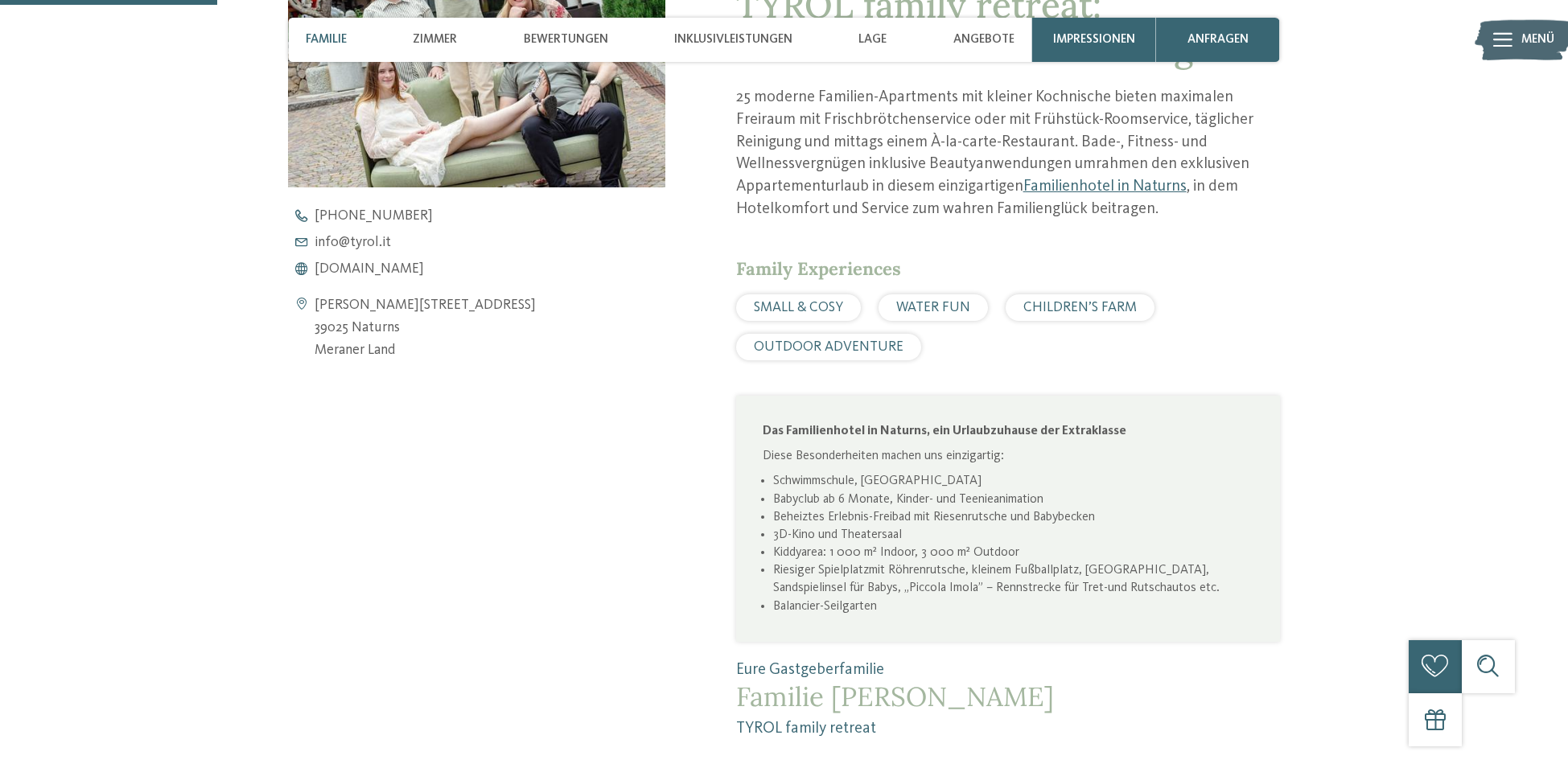
scroll to position [818, 0]
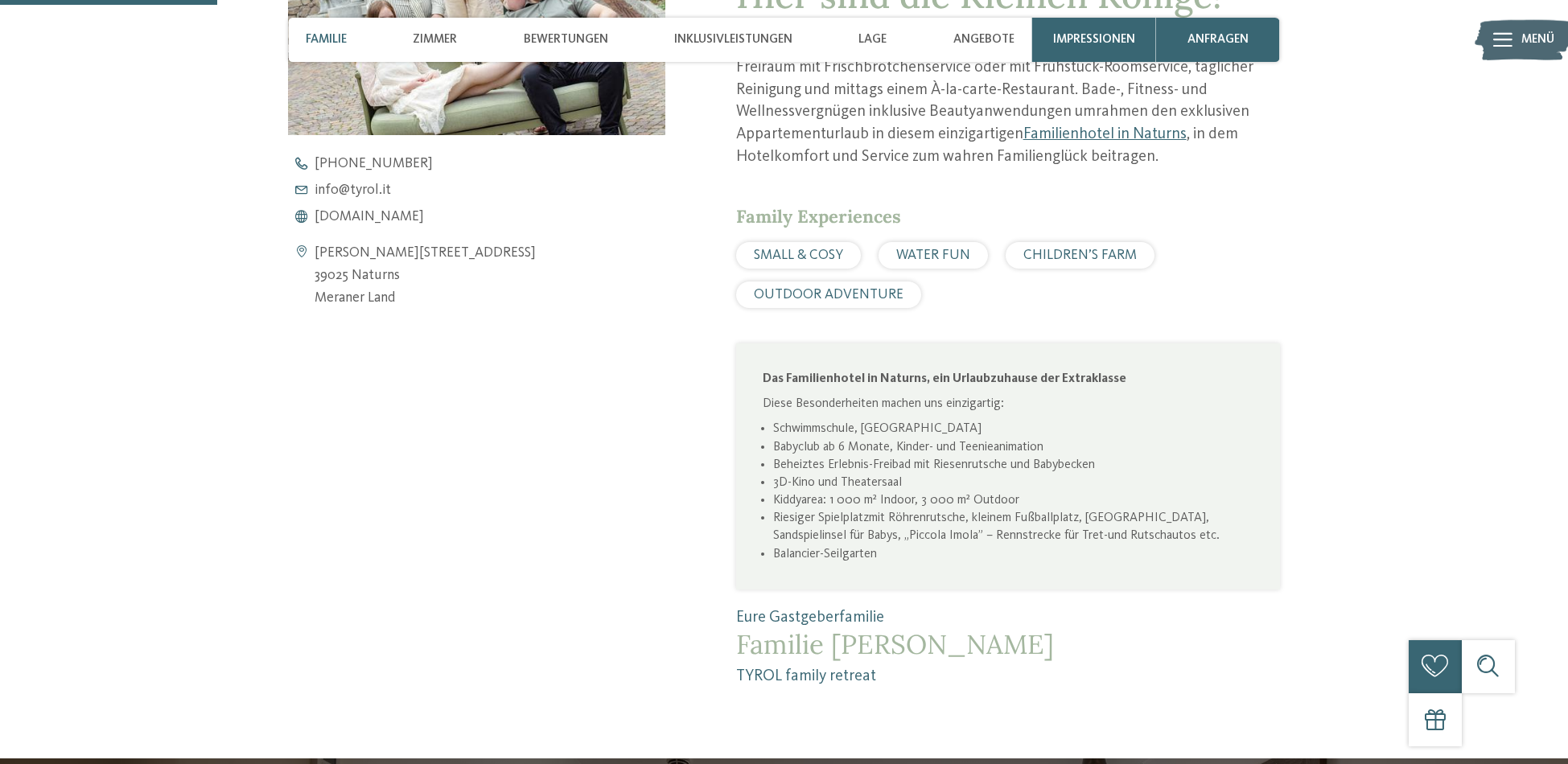
drag, startPoint x: 348, startPoint y: 224, endPoint x: 383, endPoint y: 227, distance: 35.1
click at [348, 224] on span "[DOMAIN_NAME]" at bounding box center [369, 217] width 110 height 15
